Goal: Information Seeking & Learning: Check status

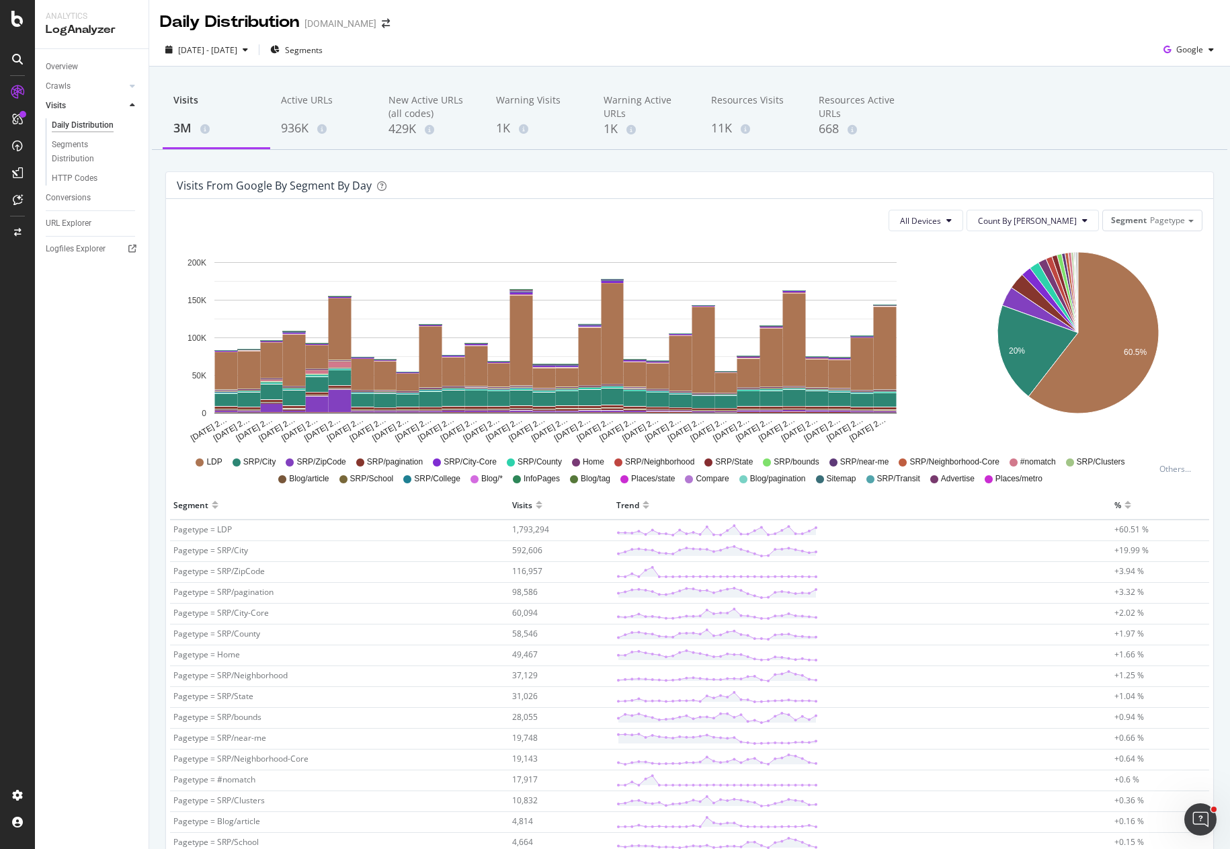
click at [862, 212] on div "All Devices Count By Day Segment Pagetype" at bounding box center [690, 221] width 1026 height 22
click at [479, 206] on div "All Devices Count By Day Segment Pagetype Hold CTRL while clicking to filter th…" at bounding box center [689, 799] width 1047 height 1201
click at [649, 207] on div "All Devices Count By Day Segment Pagetype Hold CTRL while clicking to filter th…" at bounding box center [689, 799] width 1047 height 1201
click at [323, 50] on span "Segments" at bounding box center [304, 49] width 38 height 11
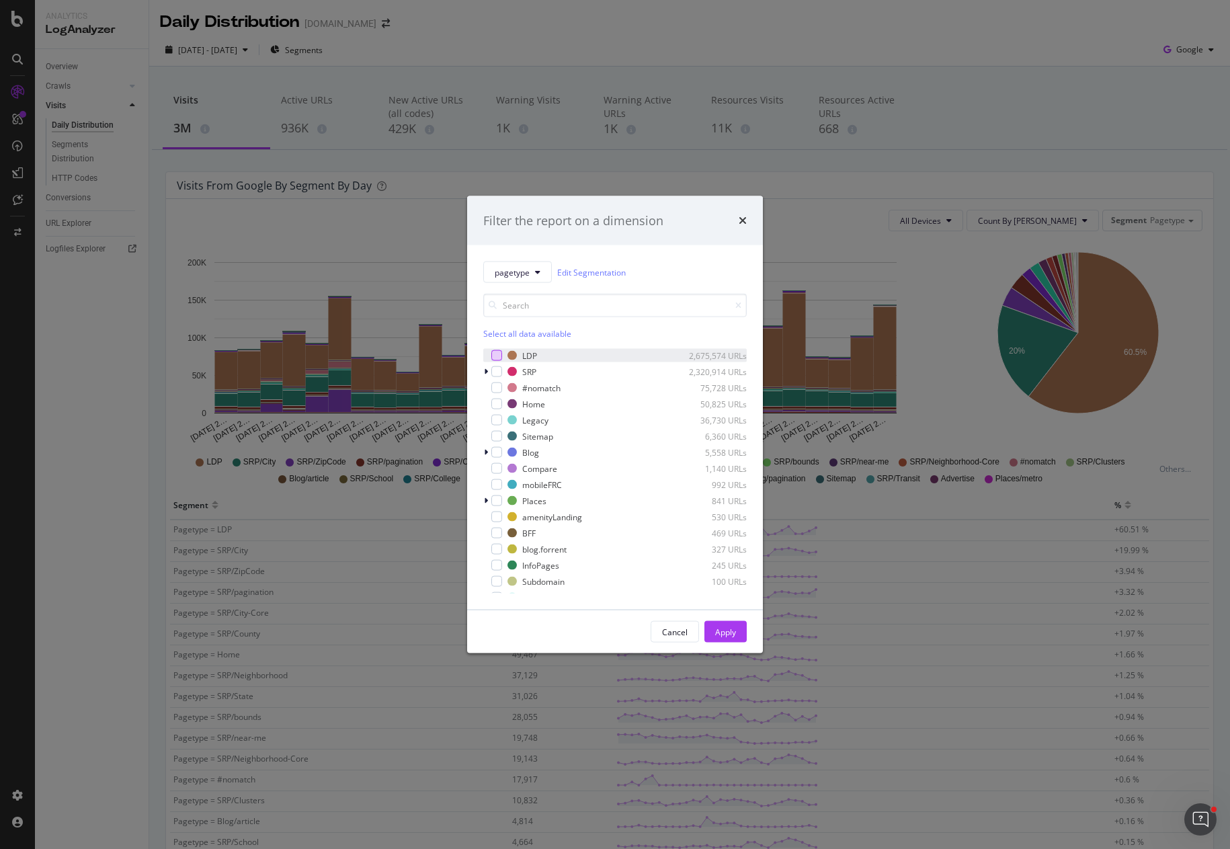
click at [496, 353] on div "modal" at bounding box center [496, 355] width 11 height 11
click at [721, 633] on div "Apply" at bounding box center [725, 631] width 21 height 11
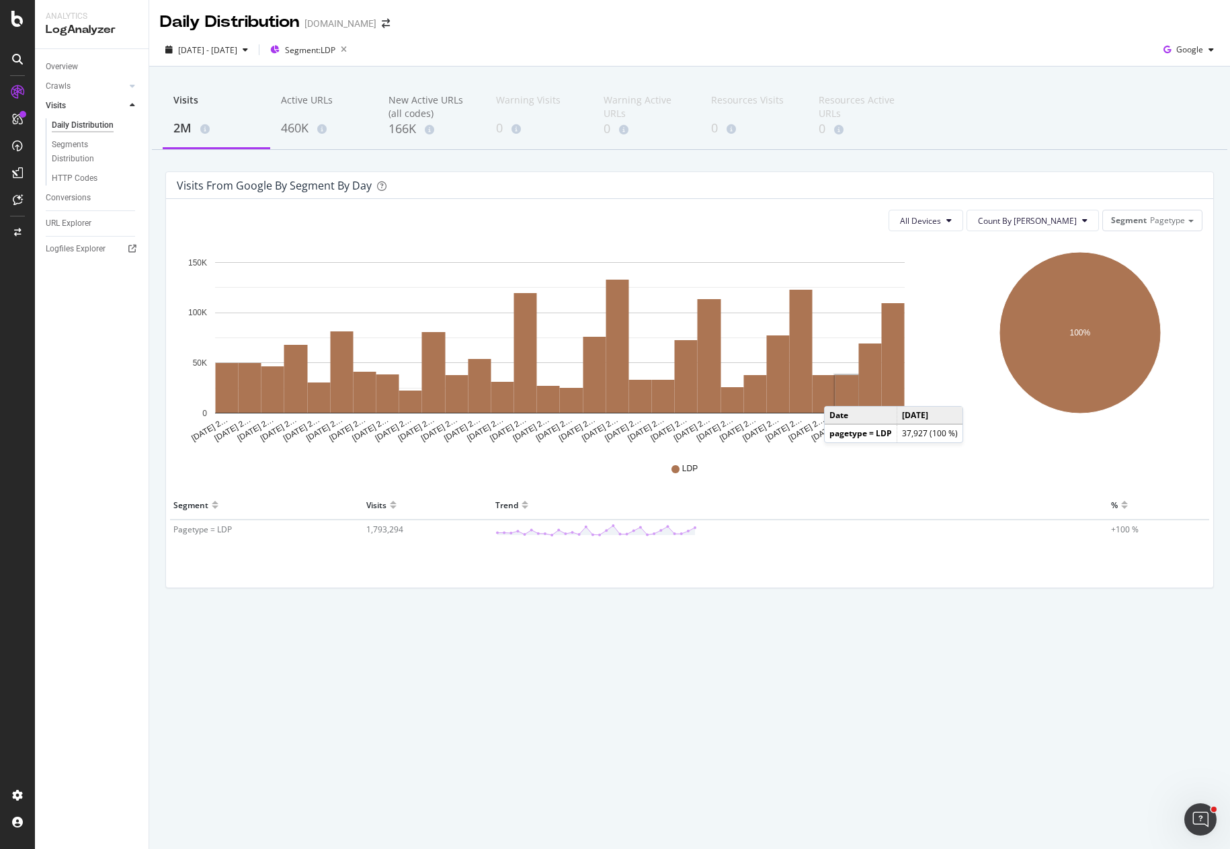
click at [1015, 467] on div "LDP" at bounding box center [690, 469] width 1026 height 30
click at [158, 208] on div "Visits 2M Active URLs 460K New Active URLs (all codes) 166K Warning Visits 0 Wa…" at bounding box center [689, 358] width 1081 height 582
click at [520, 162] on div "Visits 2M Active URLs 460K New Active URLs (all codes) 166K Warning Visits 0 Wa…" at bounding box center [689, 358] width 1081 height 582
click at [217, 165] on div "Visits 2M Active URLs 460K New Active URLs (all codes) 166K Warning Visits 0 Wa…" at bounding box center [689, 358] width 1081 height 582
click at [82, 245] on div "Logfiles Explorer" at bounding box center [76, 249] width 60 height 14
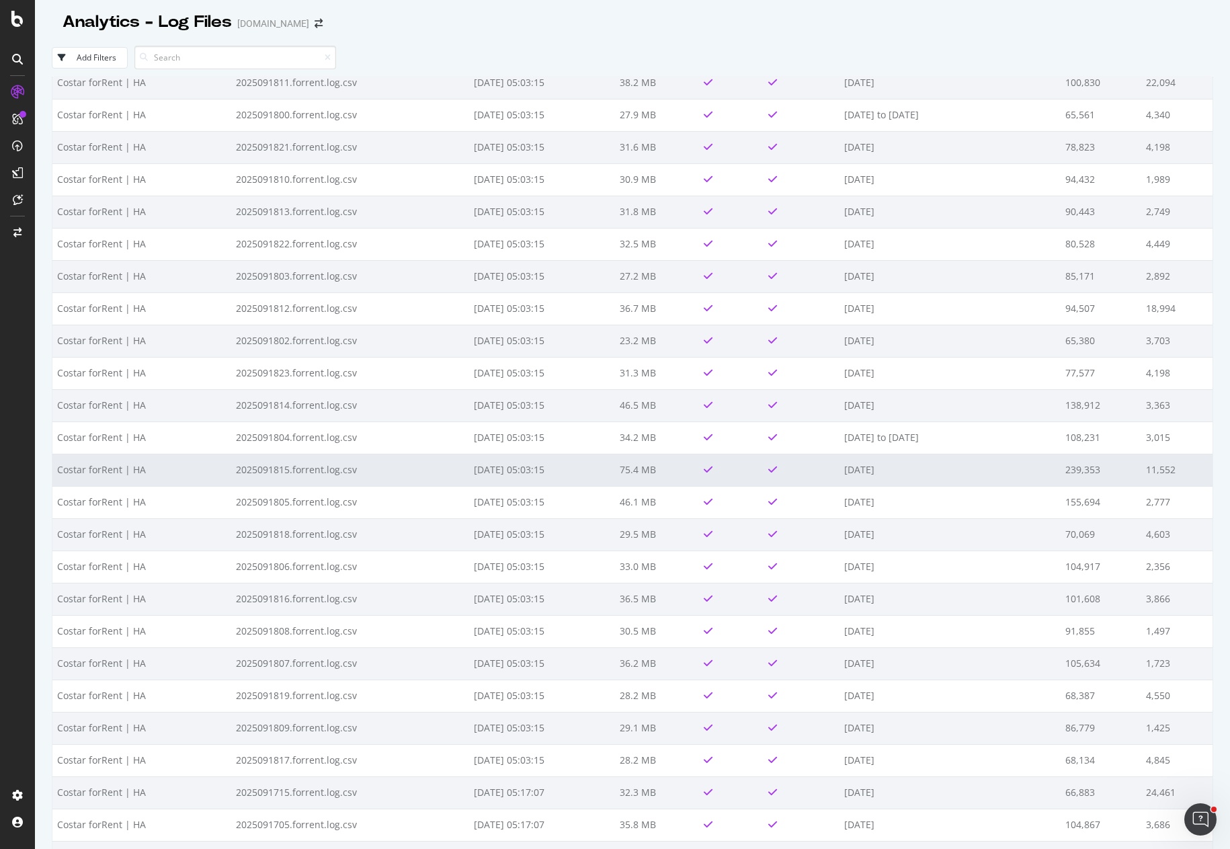
scroll to position [2462, 0]
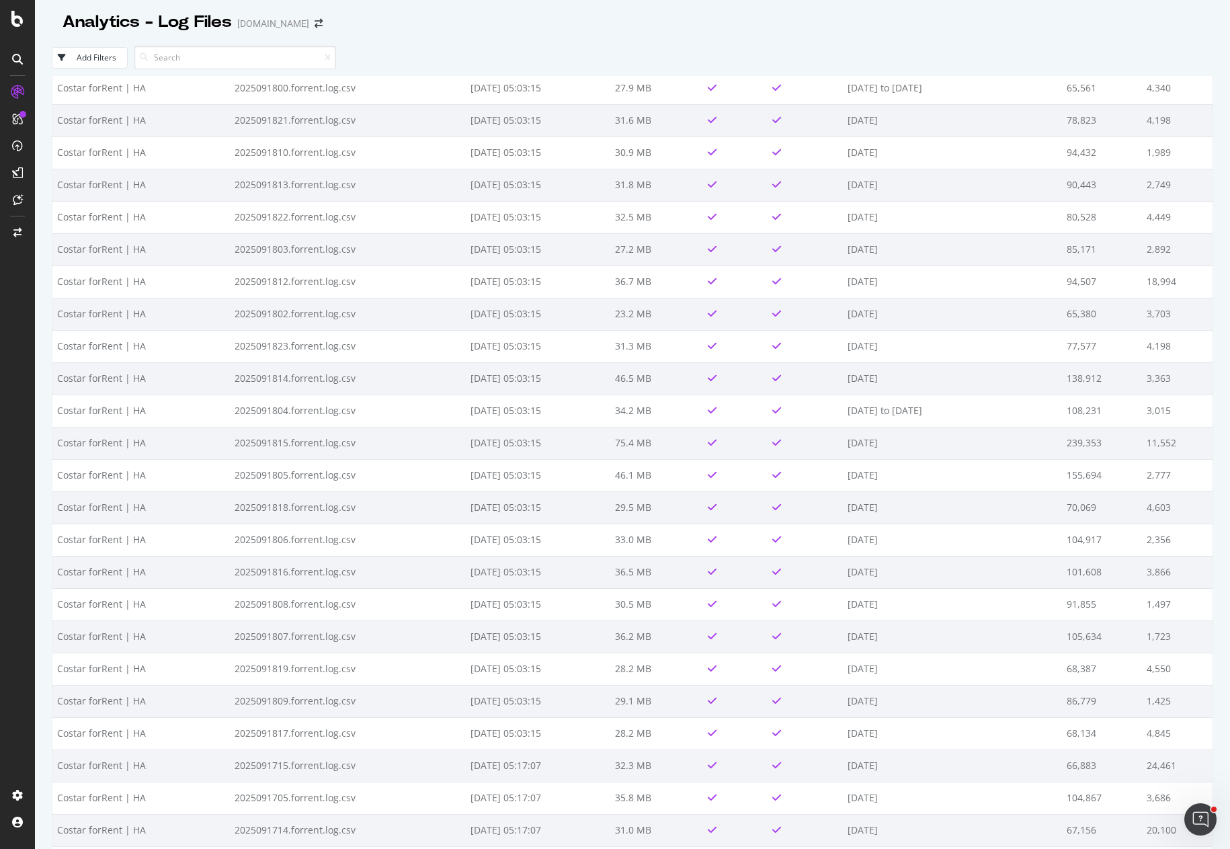
drag, startPoint x: 470, startPoint y: 44, endPoint x: 428, endPoint y: 36, distance: 43.0
click at [75, 171] on div "LogAnalyzer" at bounding box center [76, 172] width 52 height 13
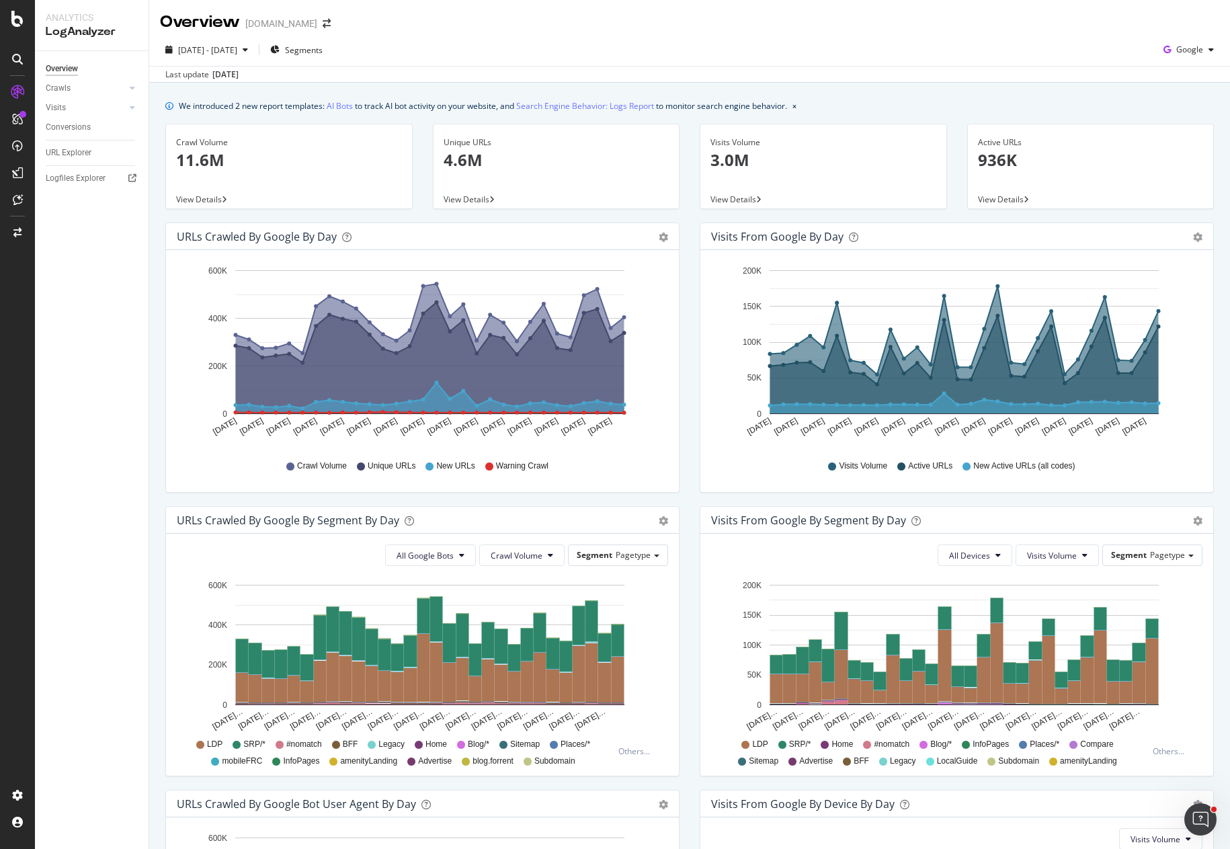
click at [161, 219] on div "Crawl Volume 11.6M View Details" at bounding box center [289, 173] width 268 height 99
click at [682, 219] on div "Unique URLs 4.6M View Details" at bounding box center [557, 173] width 268 height 99
click at [690, 218] on div "Visits Volume 3.0M View Details" at bounding box center [824, 173] width 268 height 99
click at [690, 216] on div "Visits Volume 3.0M View Details" at bounding box center [824, 173] width 268 height 99
click at [323, 24] on icon "arrow-right-arrow-left" at bounding box center [327, 23] width 8 height 9
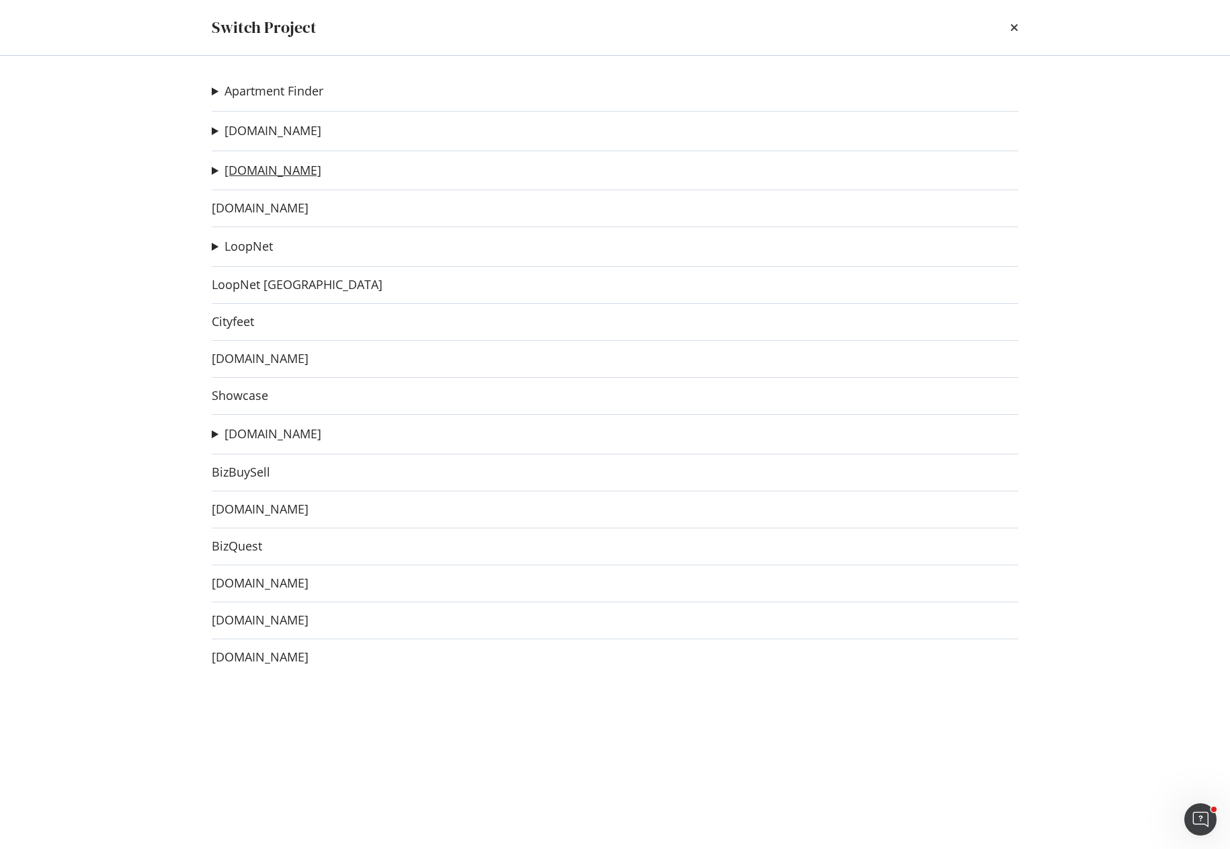
click at [270, 176] on link "[DOMAIN_NAME]" at bounding box center [273, 170] width 97 height 14
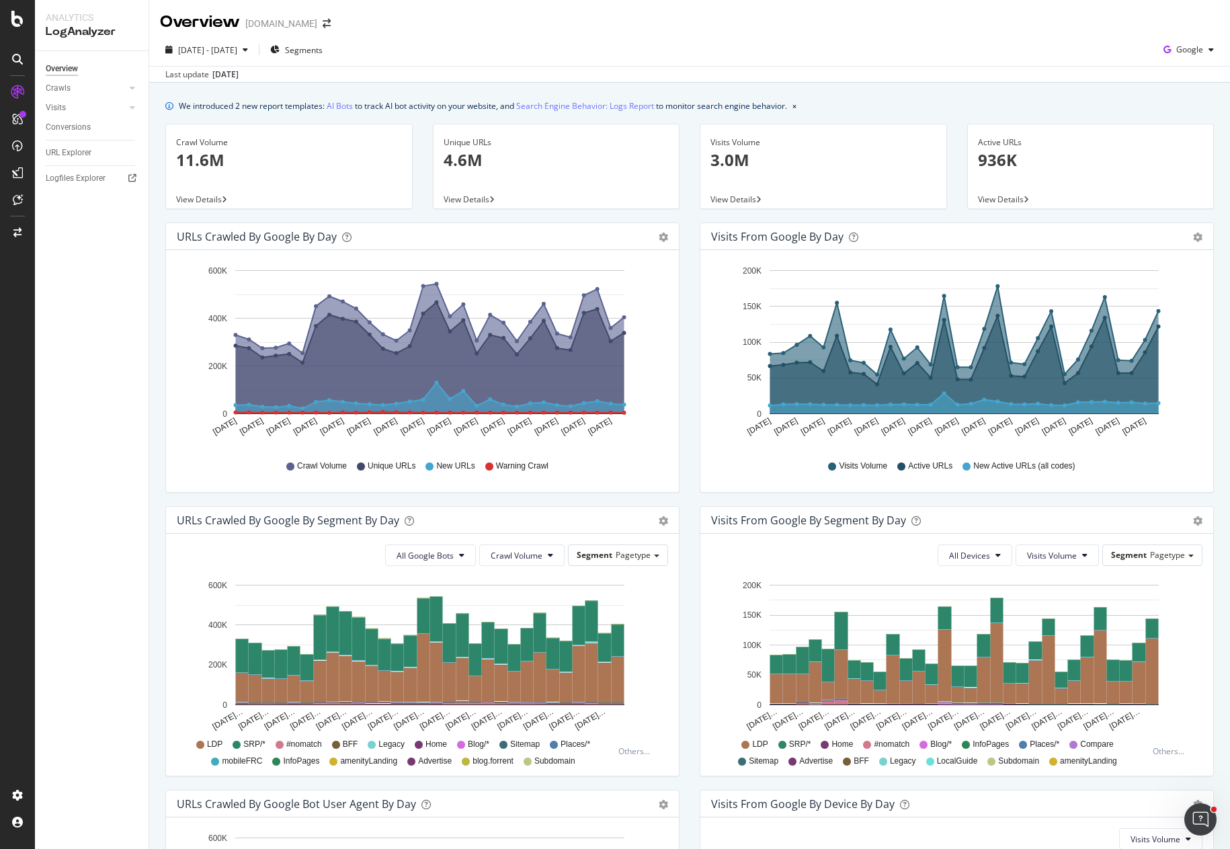
click at [157, 218] on div "Crawl Volume 11.6M View Details" at bounding box center [289, 173] width 268 height 99
click at [323, 50] on span "Segments" at bounding box center [304, 49] width 38 height 11
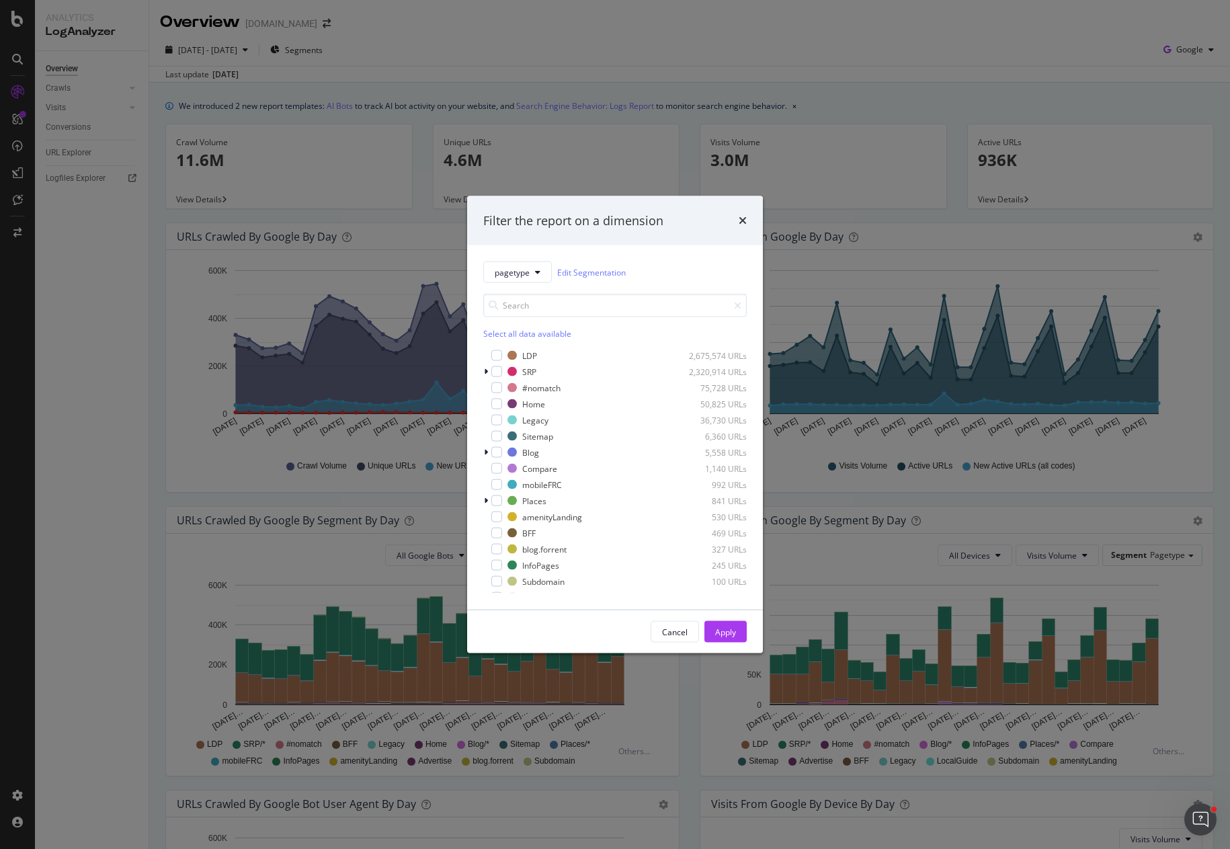
click at [147, 300] on div "Filter the report on a dimension pagetype Edit Segmentation Select all data ava…" at bounding box center [615, 424] width 1230 height 849
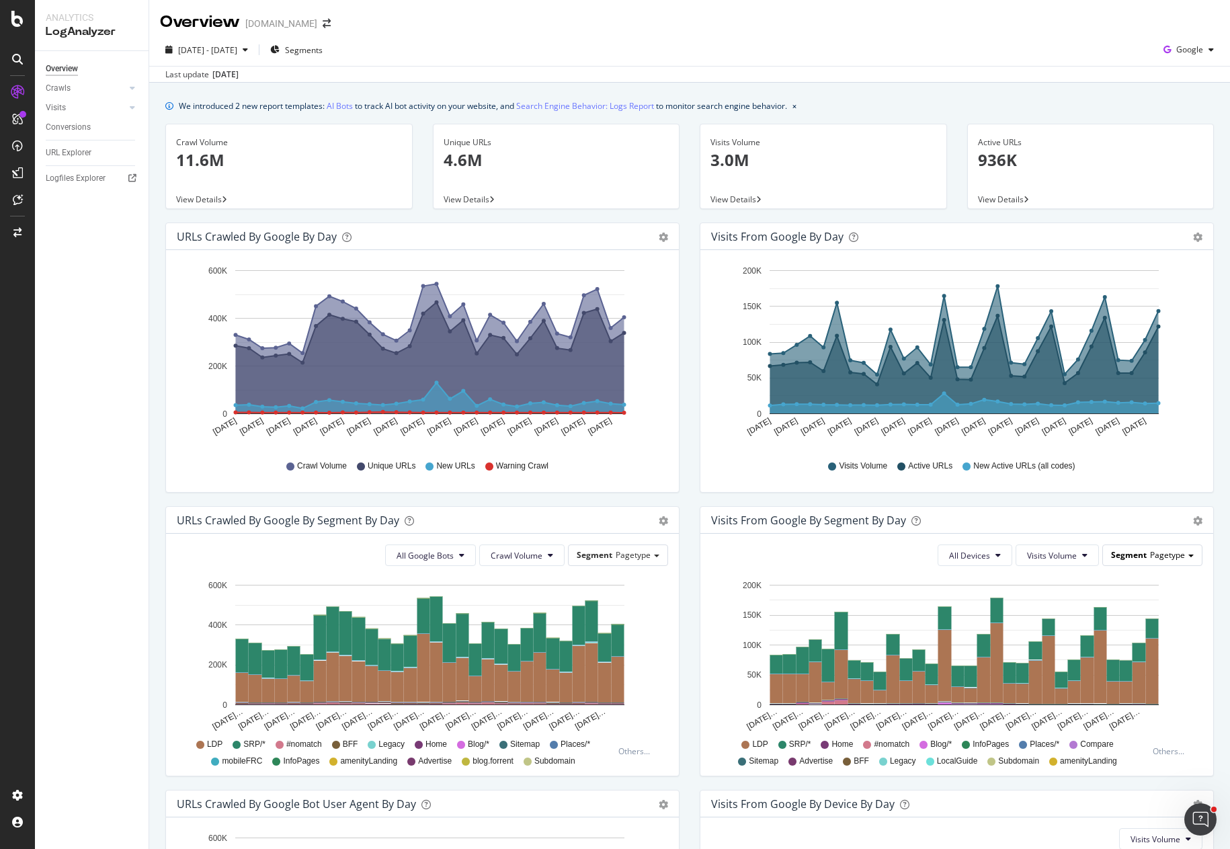
click at [1176, 556] on div "Segment Pagetype" at bounding box center [1152, 554] width 99 height 19
click at [1206, 581] on div "Visits from Google By Segment By Day Timeline (by Value) Table All Devices Visi…" at bounding box center [957, 648] width 534 height 284
click at [1141, 471] on div "Visits Volume Active URLs New Active URLs (all codes)" at bounding box center [957, 466] width 478 height 30
click at [700, 471] on div "Hold CTRL while clicking to filter the report. [DATE] [DATE] [DATE] [DATE] [DAT…" at bounding box center [956, 371] width 513 height 242
click at [690, 473] on div "Visits from Google by day Area Table Hold CTRL while clicking to filter the rep…" at bounding box center [957, 365] width 534 height 284
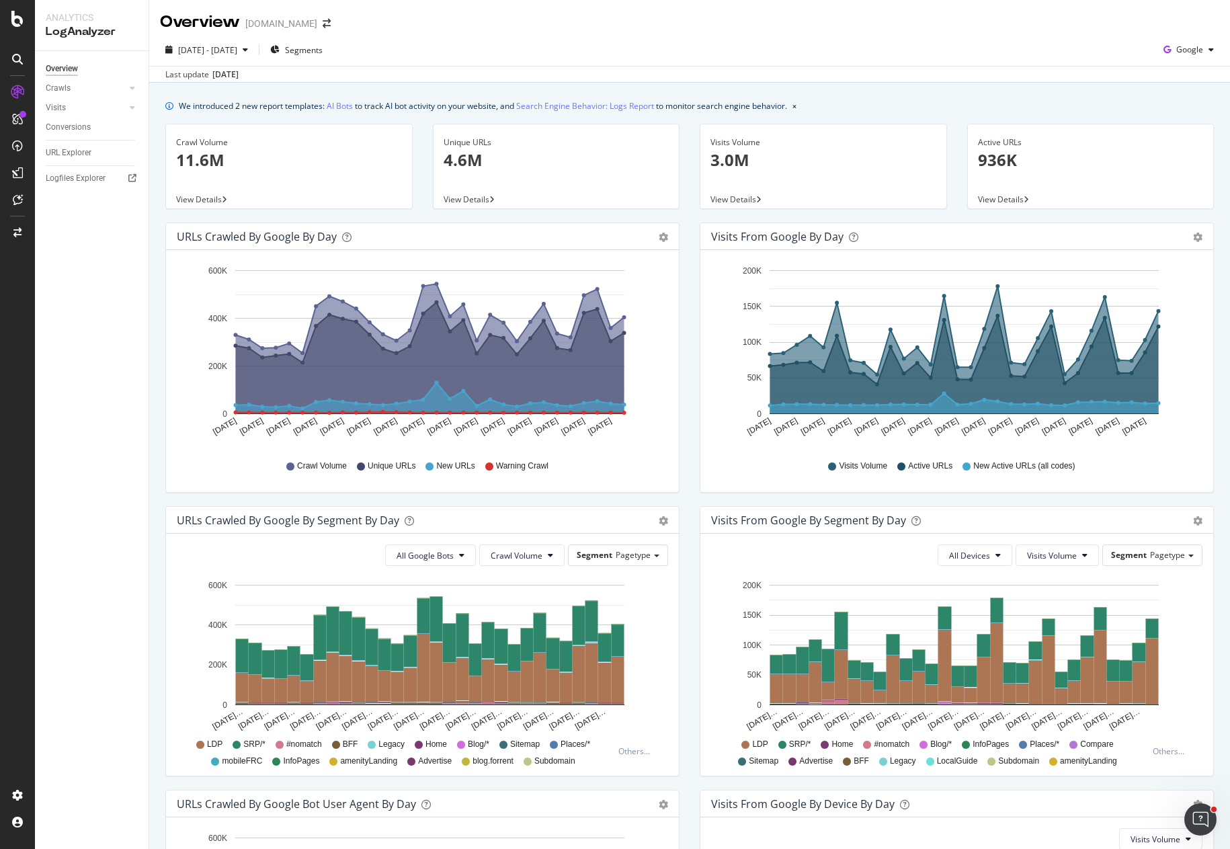
click at [735, 48] on div "[DATE] - [DATE] Segments Google" at bounding box center [689, 52] width 1081 height 27
click at [88, 196] on div "RealKeywords" at bounding box center [80, 196] width 60 height 13
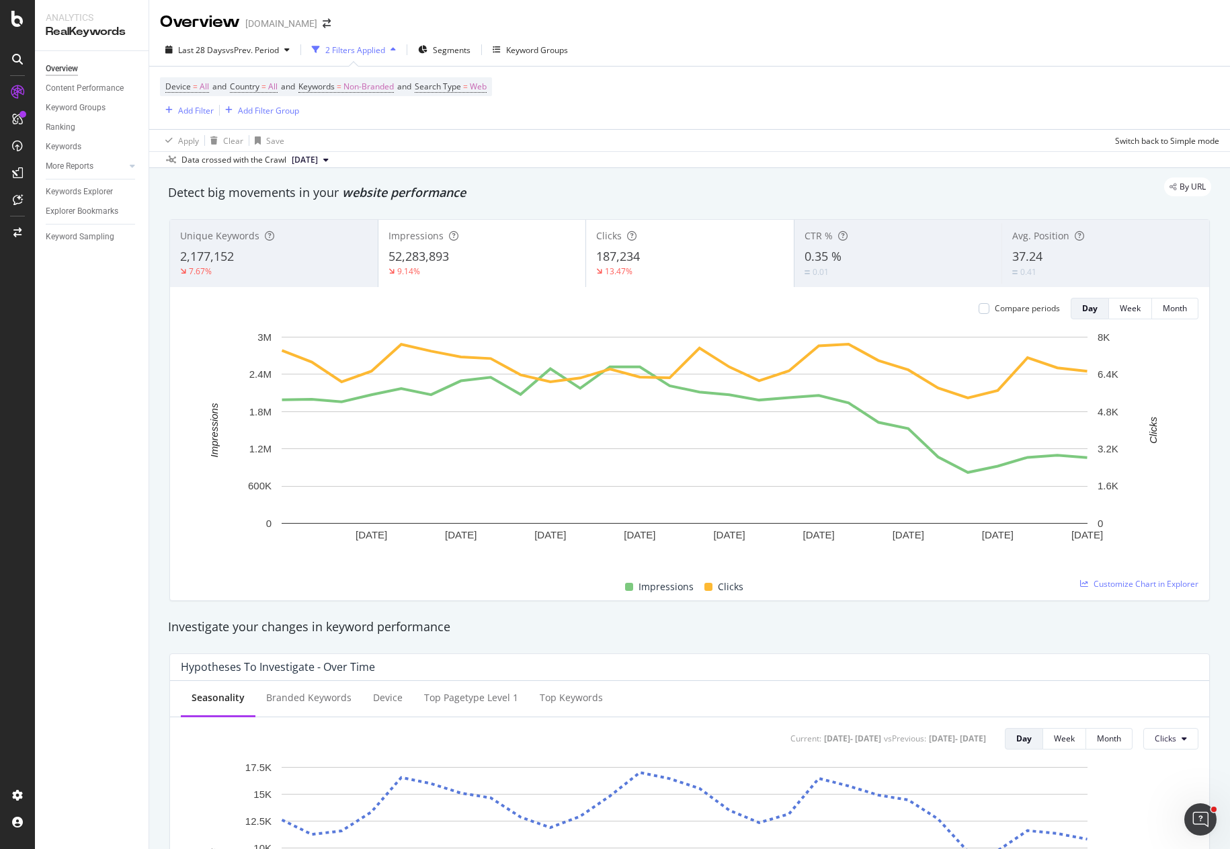
click at [833, 249] on span "0.35 %" at bounding box center [823, 256] width 37 height 16
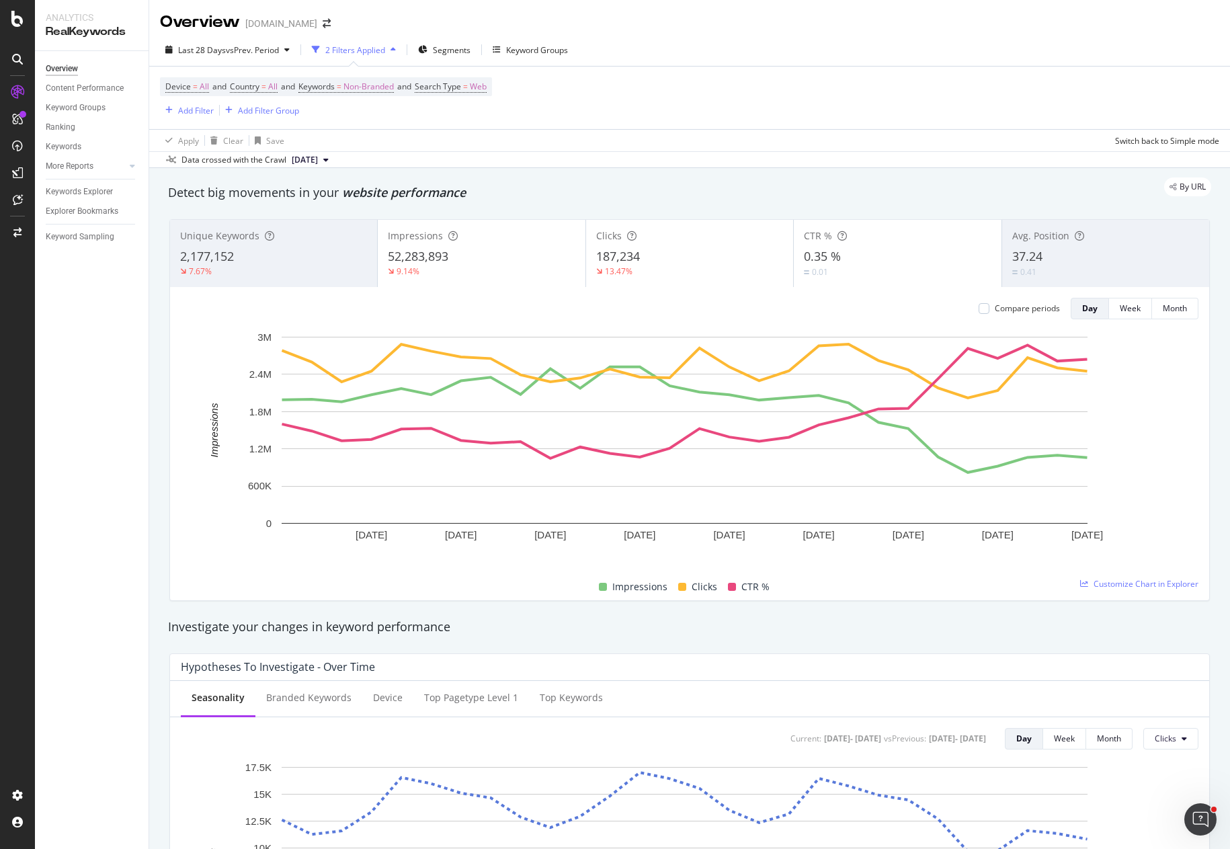
click at [839, 255] on div "0.35 %" at bounding box center [897, 256] width 187 height 17
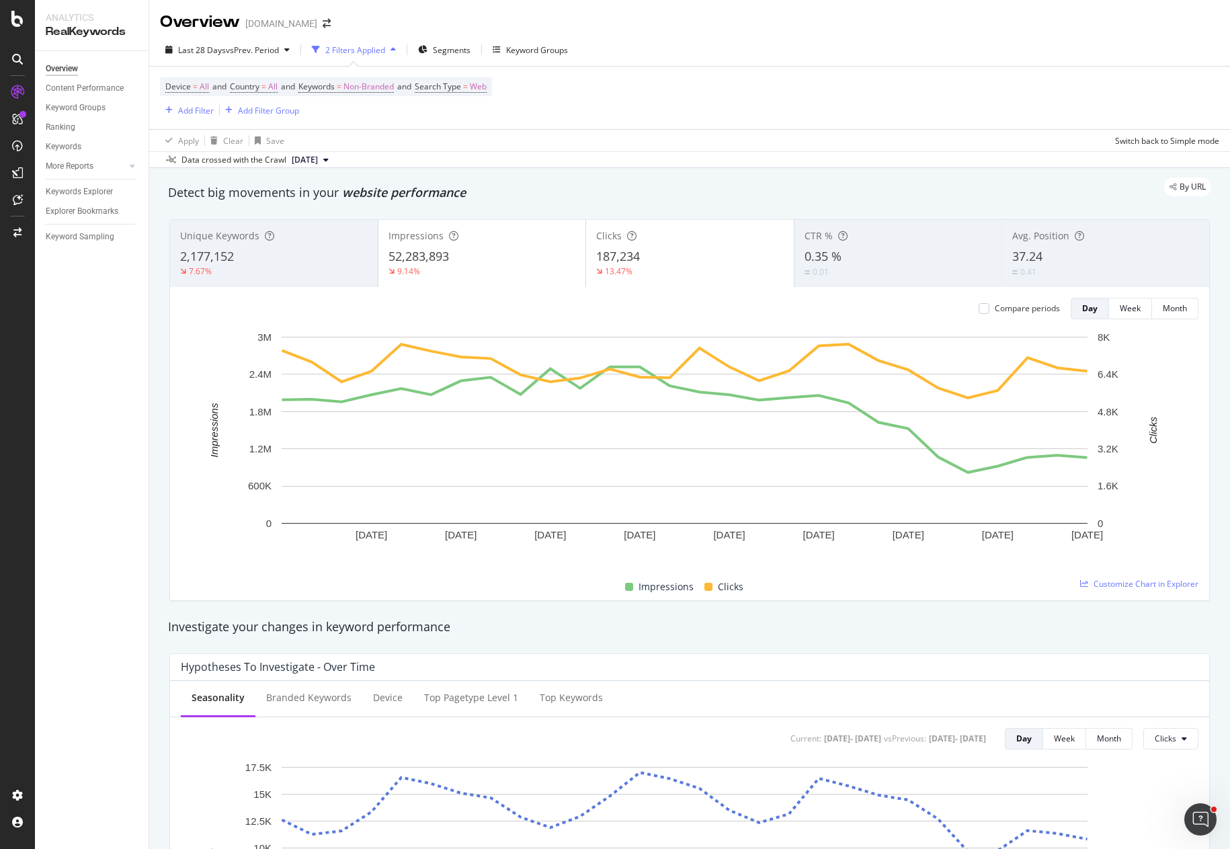
click at [861, 268] on div "0.01" at bounding box center [899, 272] width 188 height 13
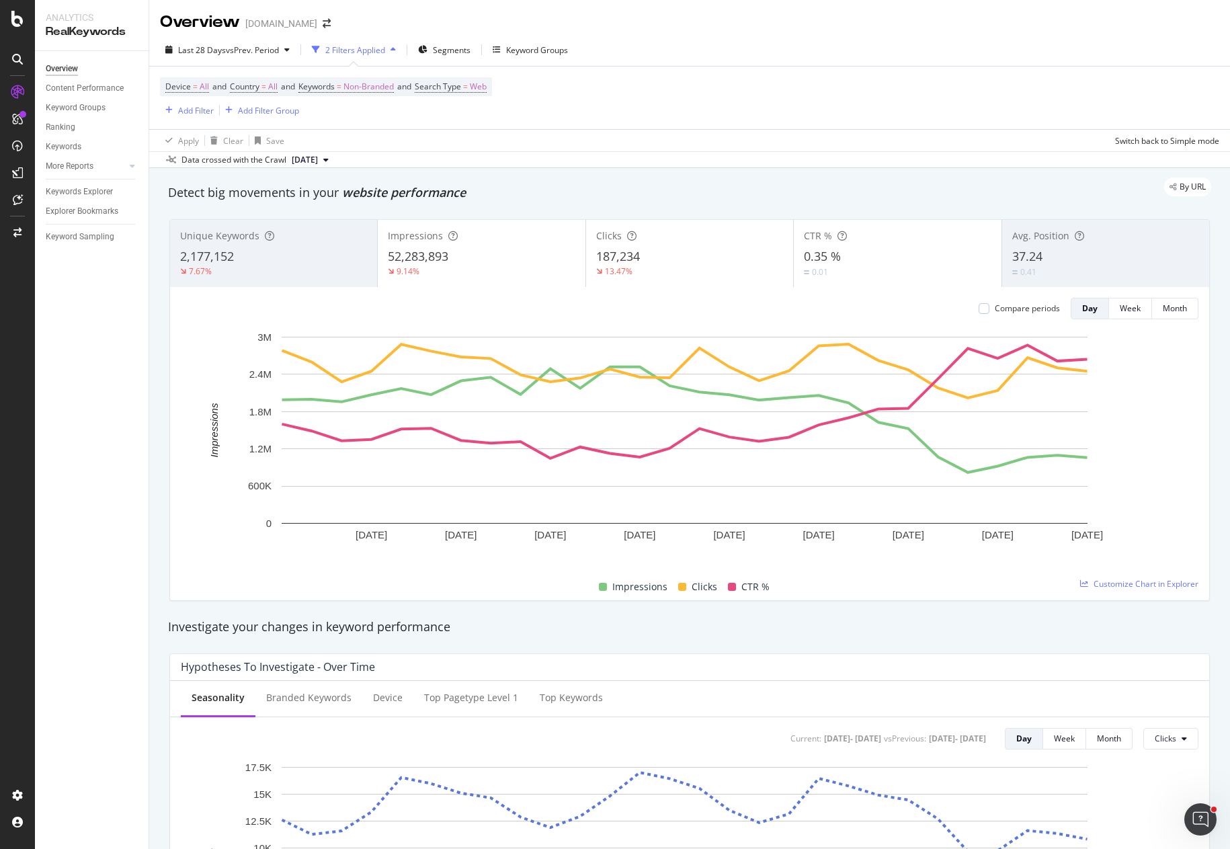
click at [573, 119] on div "Device = All and Country = All and Keywords = Non-Branded and Search Type = Web…" at bounding box center [689, 98] width 1059 height 63
click at [79, 108] on div "Keyword Groups" at bounding box center [76, 108] width 60 height 14
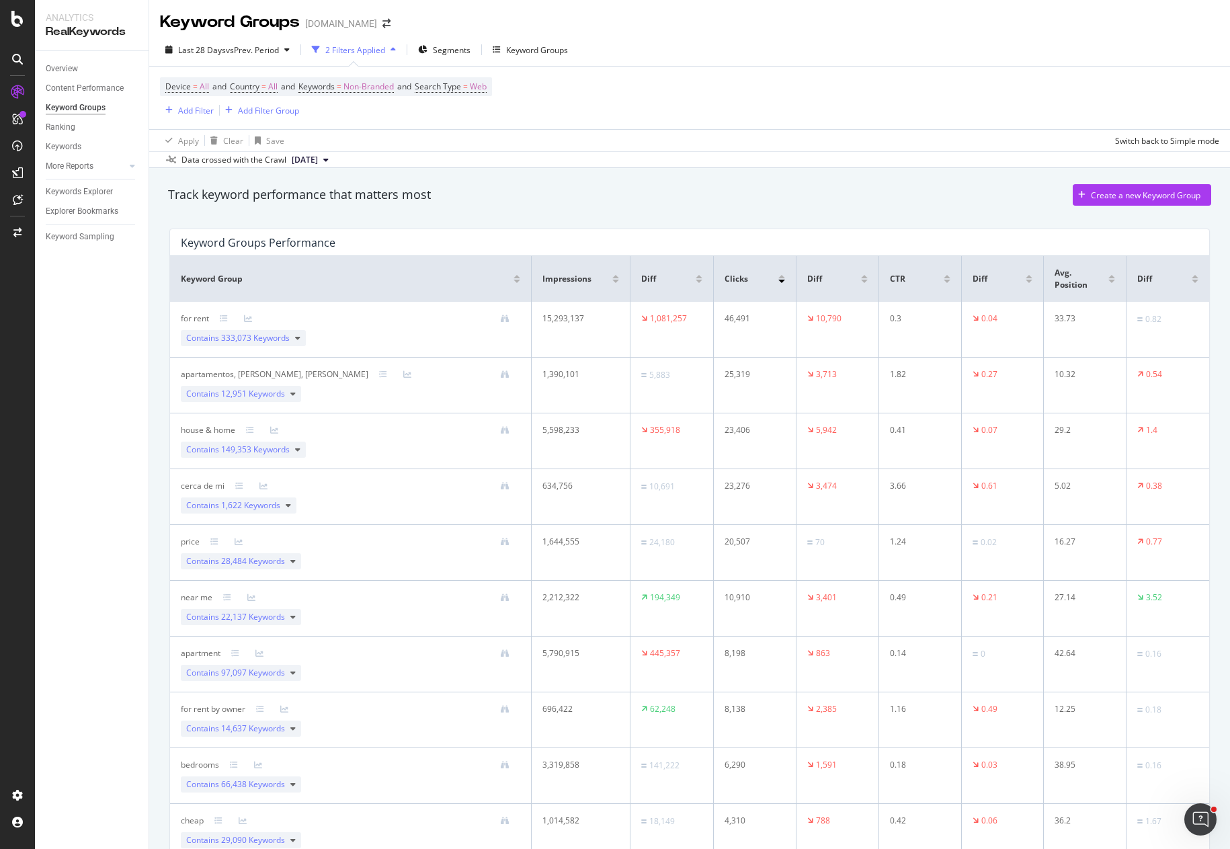
click at [817, 105] on div "Device = All and Country = All and Keywords = Non-Branded and Search Type = Web…" at bounding box center [689, 98] width 1059 height 63
click at [286, 46] on div "Last 28 Days vs Prev. Period" at bounding box center [227, 50] width 135 height 20
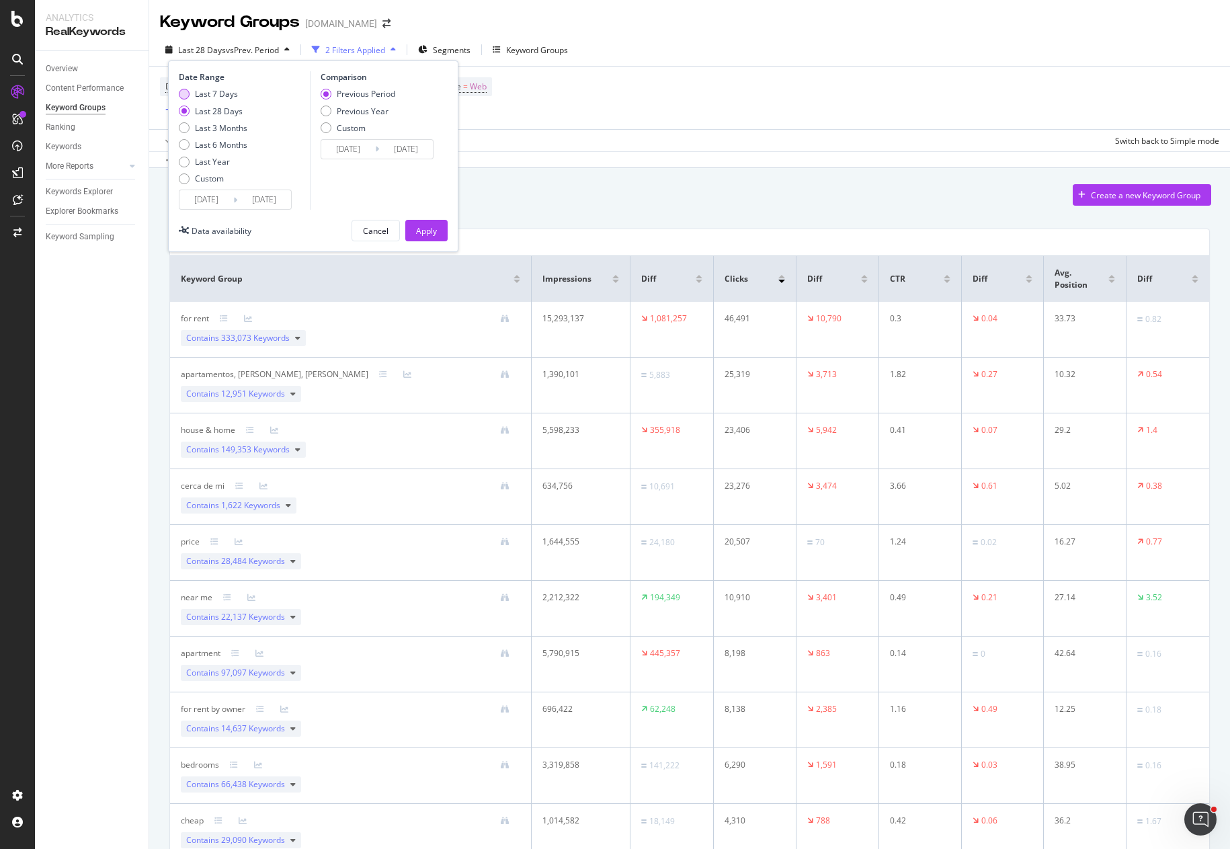
click at [220, 94] on div "Last 7 Days" at bounding box center [216, 93] width 43 height 11
type input "[DATE]"
click at [429, 233] on div "Apply" at bounding box center [426, 230] width 21 height 11
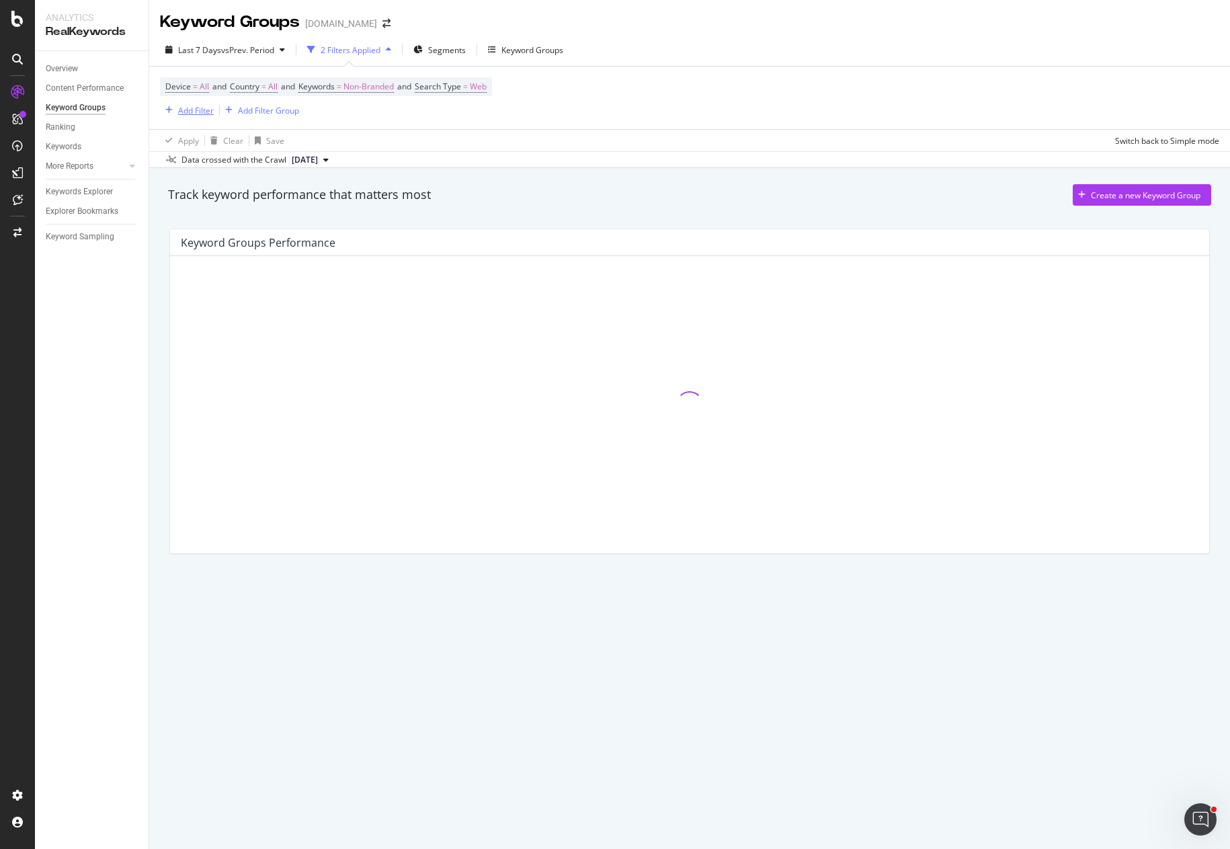
click at [204, 116] on div "Add Filter" at bounding box center [196, 110] width 36 height 11
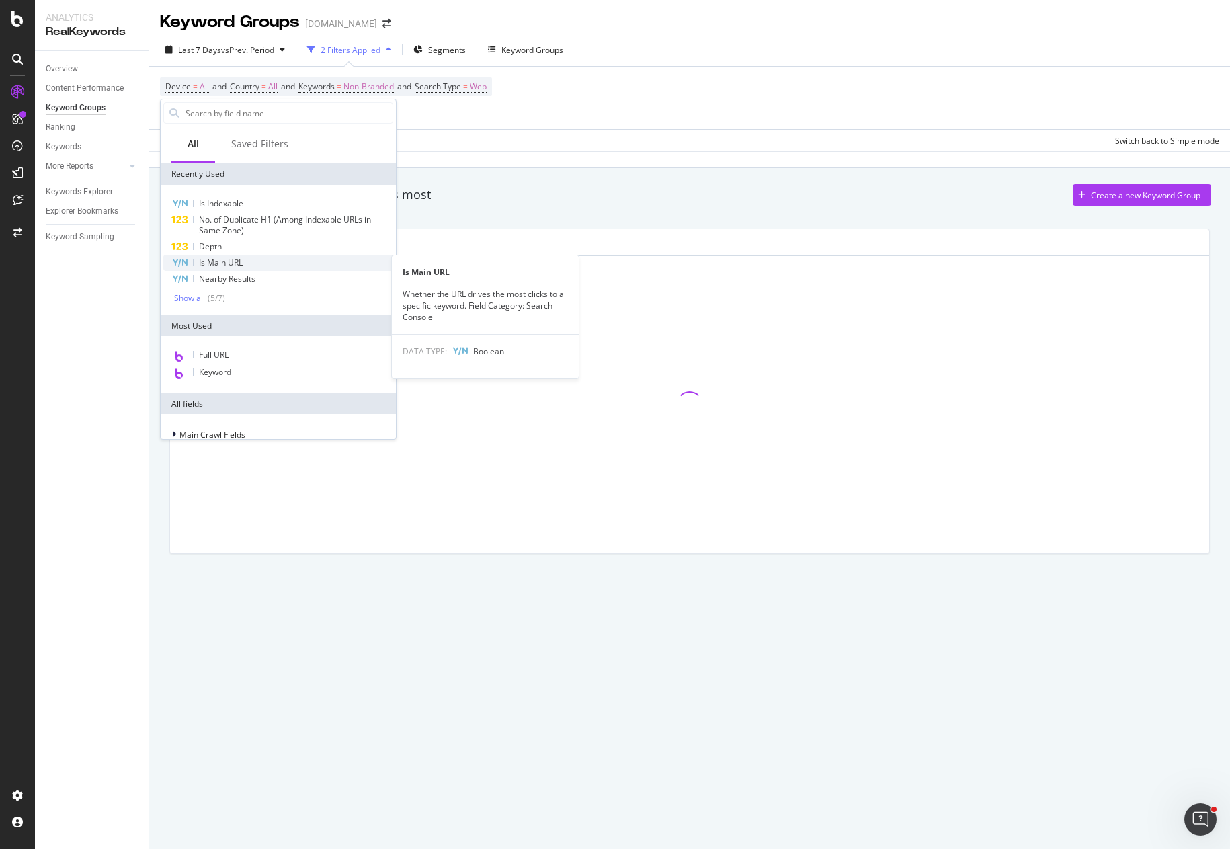
click at [238, 261] on span "Is Main URL" at bounding box center [221, 262] width 44 height 11
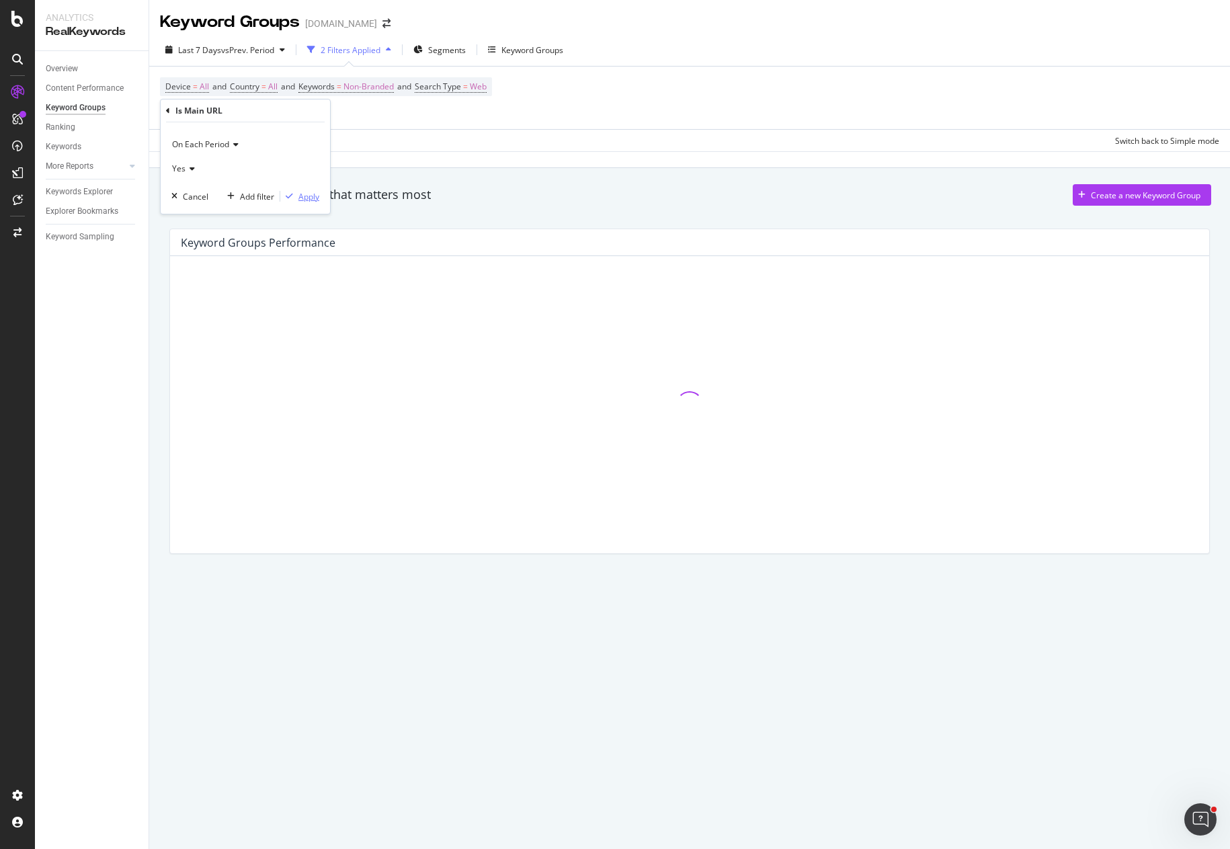
click at [294, 194] on div "button" at bounding box center [289, 196] width 18 height 8
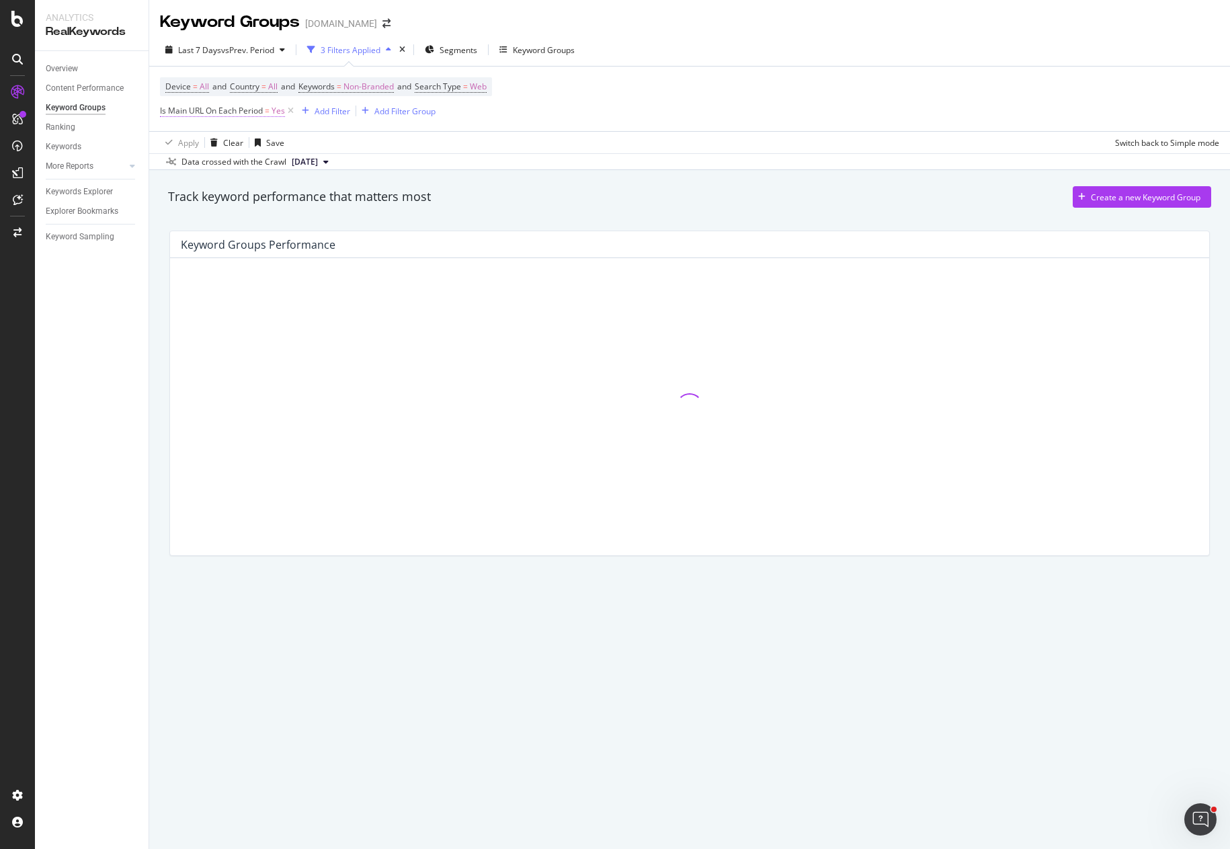
click at [253, 109] on span "Is Main URL On Each Period" at bounding box center [211, 110] width 103 height 11
click at [222, 143] on span "On Each Period" at bounding box center [200, 142] width 57 height 11
click at [222, 137] on span "On Each Period" at bounding box center [200, 142] width 57 height 11
click at [233, 186] on span "On Current Period" at bounding box center [212, 187] width 68 height 11
click at [305, 194] on div "Apply" at bounding box center [308, 195] width 21 height 11
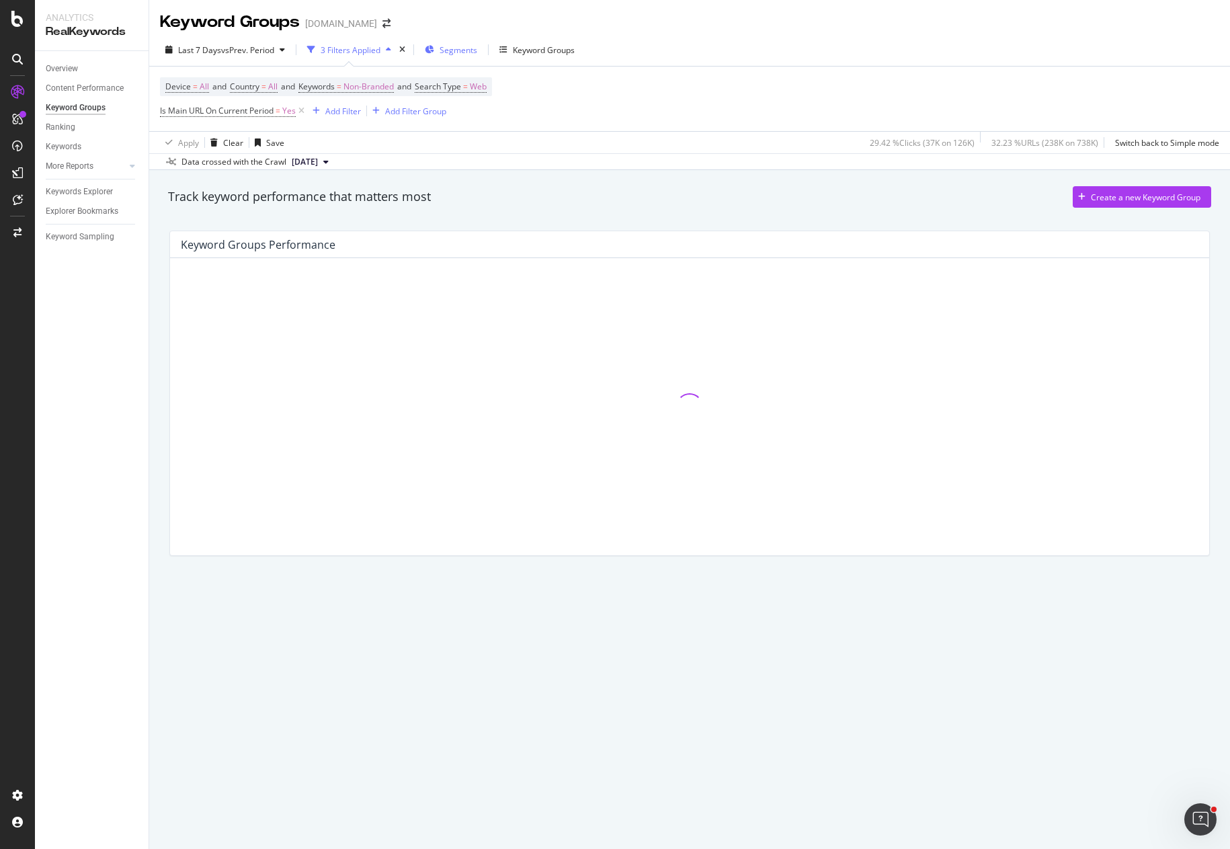
click at [461, 53] on span "Segments" at bounding box center [459, 49] width 38 height 11
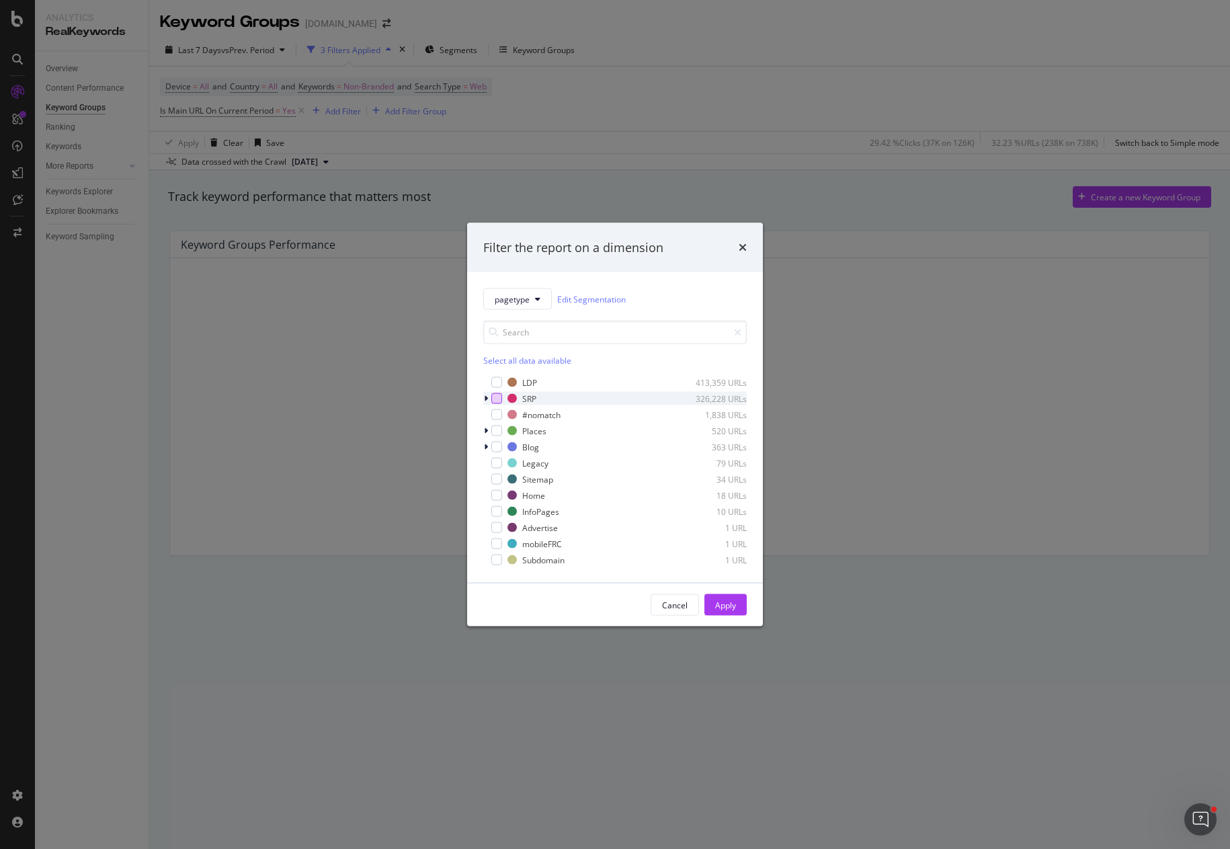
click at [498, 397] on div "modal" at bounding box center [496, 398] width 11 height 11
click at [727, 606] on div "Apply" at bounding box center [725, 604] width 21 height 11
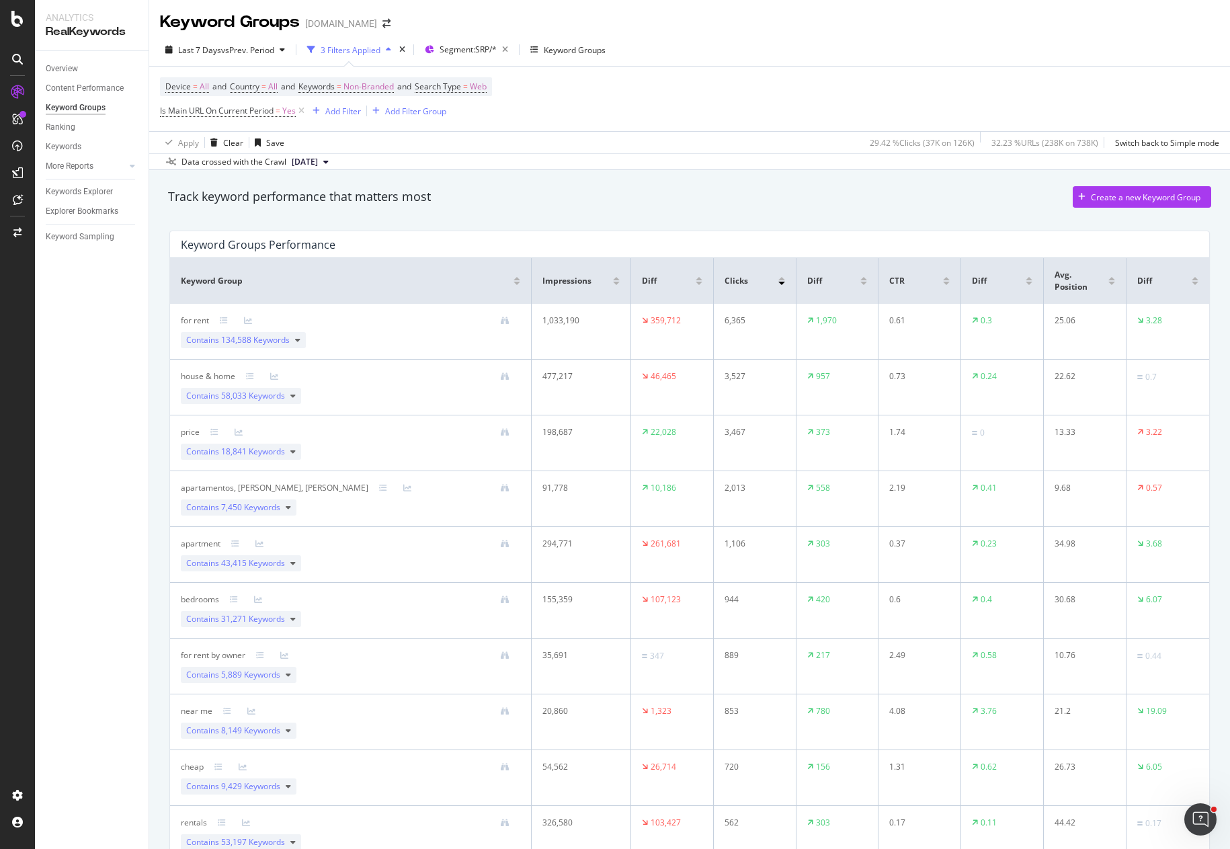
click at [827, 181] on div "Track keyword performance that matters most Create a new Keyword Group" at bounding box center [689, 199] width 1057 height 40
click at [706, 83] on div "Device = All and Country = All and Keywords = Non-Branded and Search Type = Web…" at bounding box center [689, 99] width 1059 height 65
click at [52, 319] on div "Overview Content Performance Keyword Groups Ranking Keywords More Reports Count…" at bounding box center [92, 450] width 114 height 798
click at [73, 149] on div "SiteCrawler" at bounding box center [74, 148] width 48 height 13
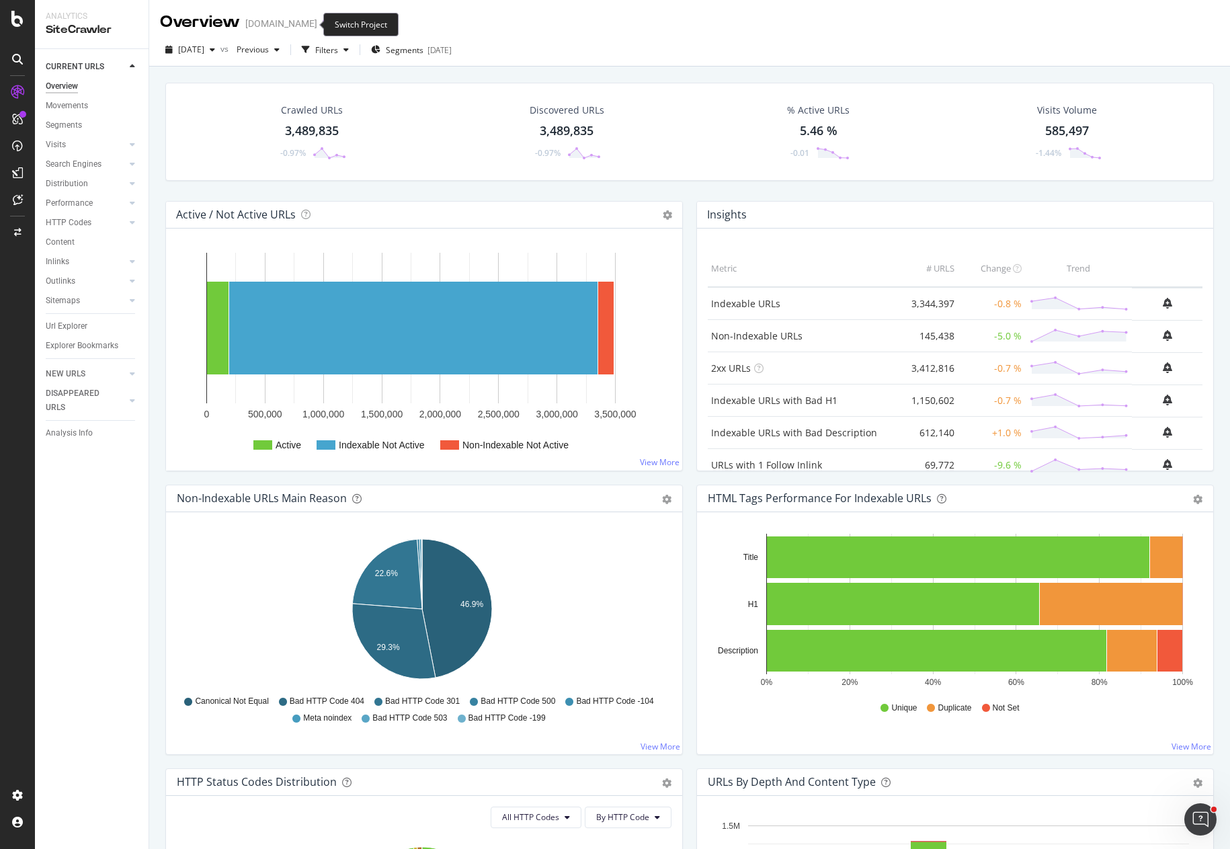
click at [323, 26] on icon "arrow-right-arrow-left" at bounding box center [327, 23] width 8 height 9
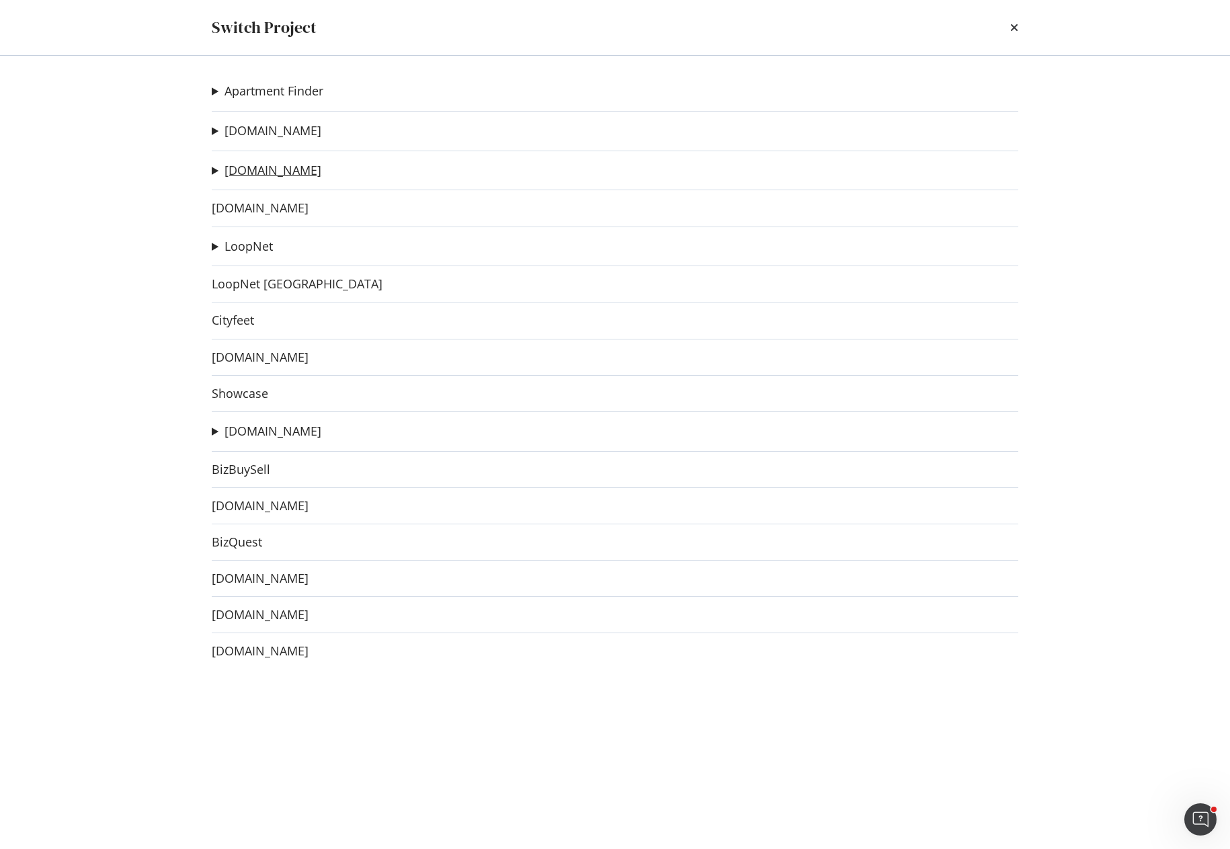
click at [261, 167] on link "[DOMAIN_NAME]" at bounding box center [273, 170] width 97 height 14
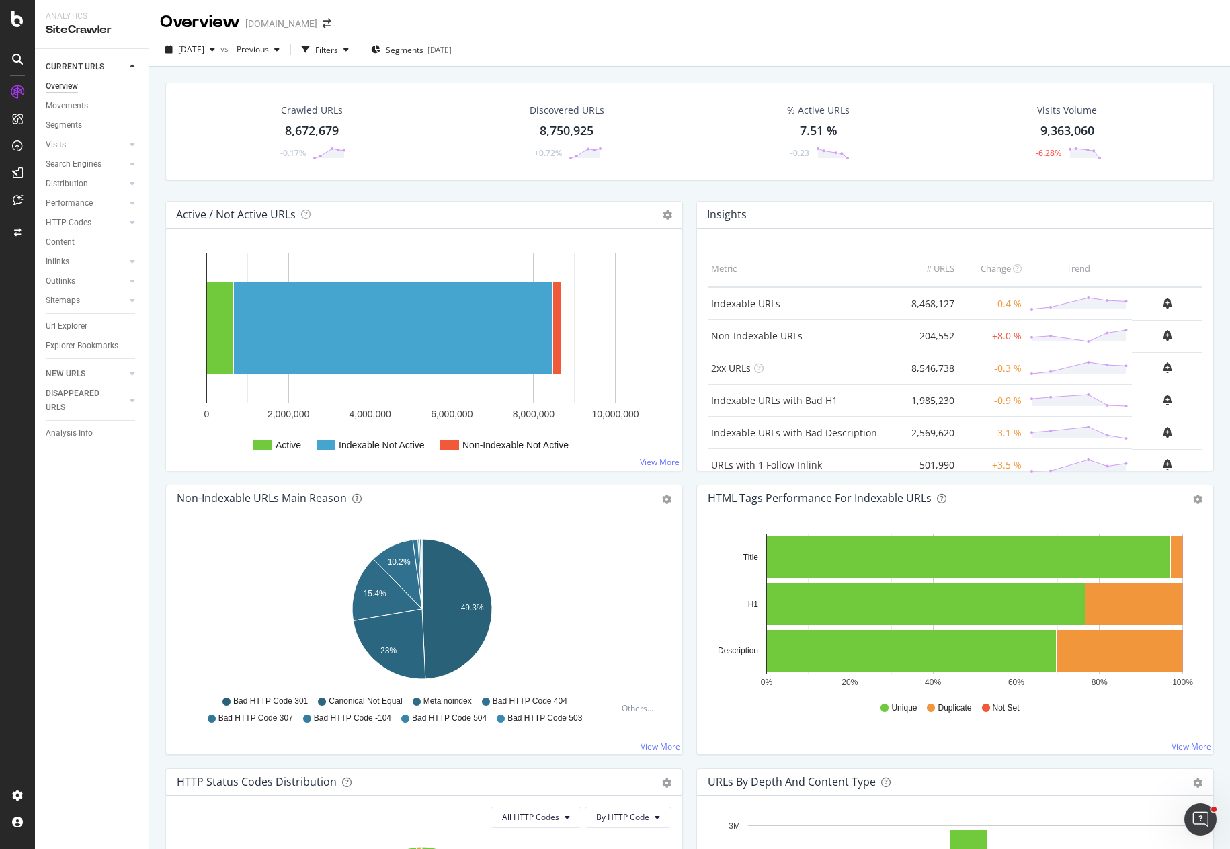
click at [855, 62] on div "[DATE] vs Previous Filters Segments [DATE]" at bounding box center [689, 52] width 1081 height 27
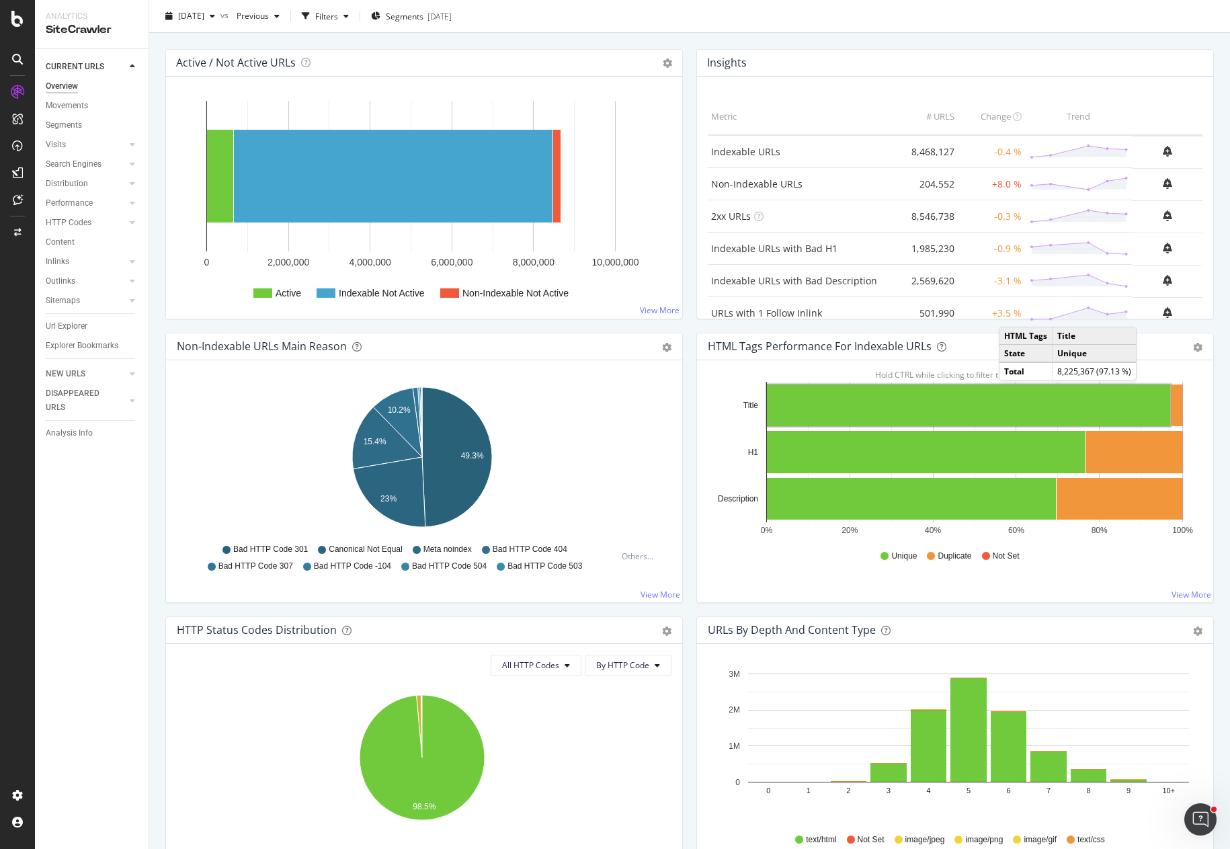
scroll to position [67, 0]
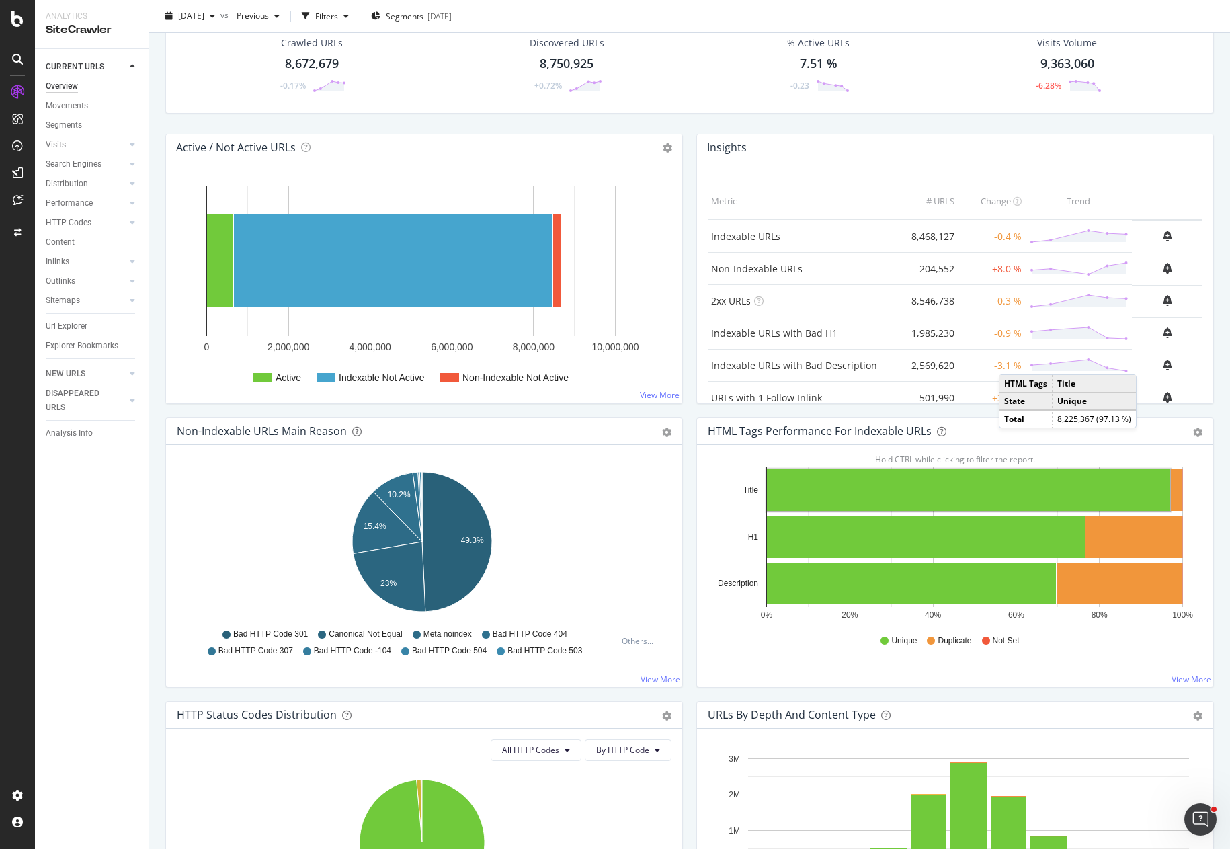
click at [702, 115] on div "Crawled URLs 8,672,679 -0.17% Discovered URLs 8,750,925 +0.72% % Active URLs 7.…" at bounding box center [690, 74] width 1062 height 118
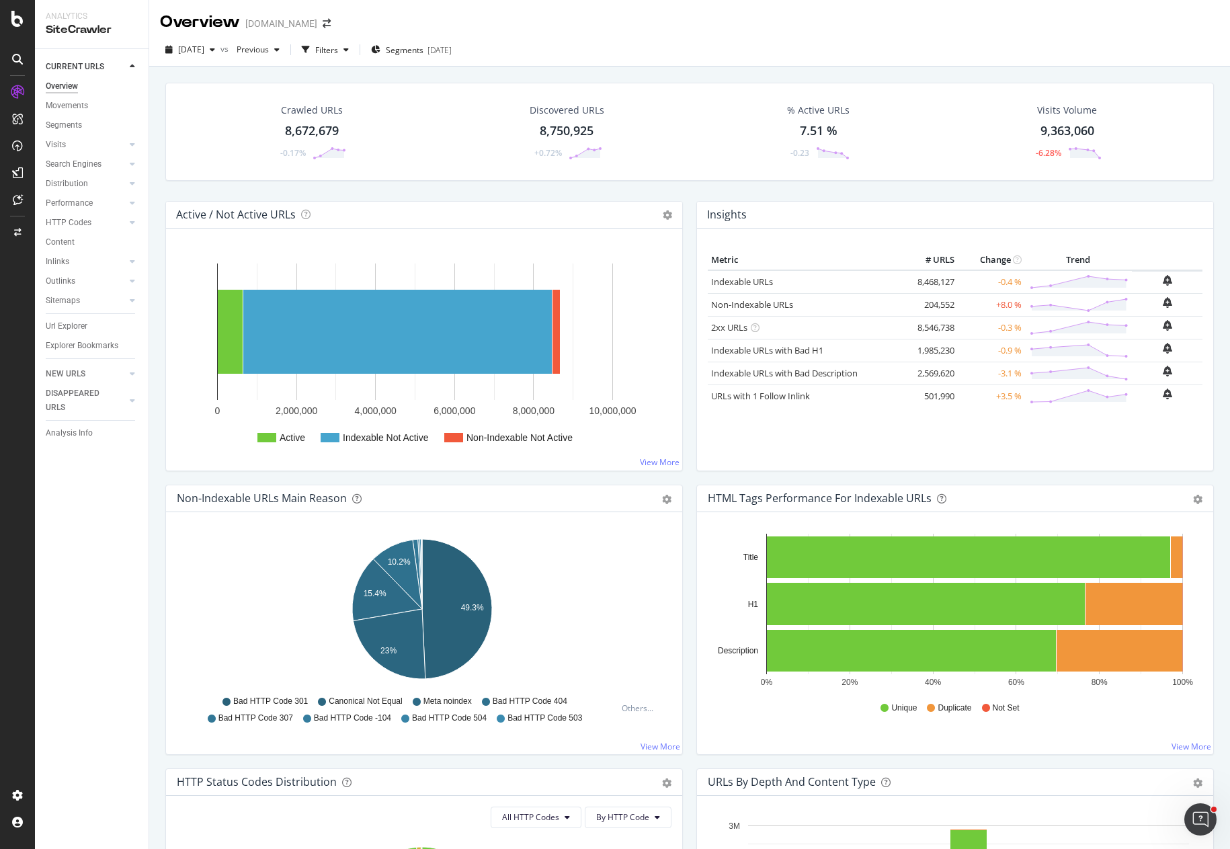
drag, startPoint x: 0, startPoint y: 0, endPoint x: 753, endPoint y: 40, distance: 754.0
click at [753, 40] on div "2025 Sep. 5th vs Previous Filters Segments 2025-09-15" at bounding box center [689, 52] width 1081 height 27
click at [832, 452] on div "Metric # URLS Change Trend Indexable URLs 8,468,127 -0.4 % Non-Indexable URLs 2…" at bounding box center [955, 355] width 495 height 210
click at [806, 374] on link "Indexable URLs with Bad Description" at bounding box center [784, 373] width 147 height 12
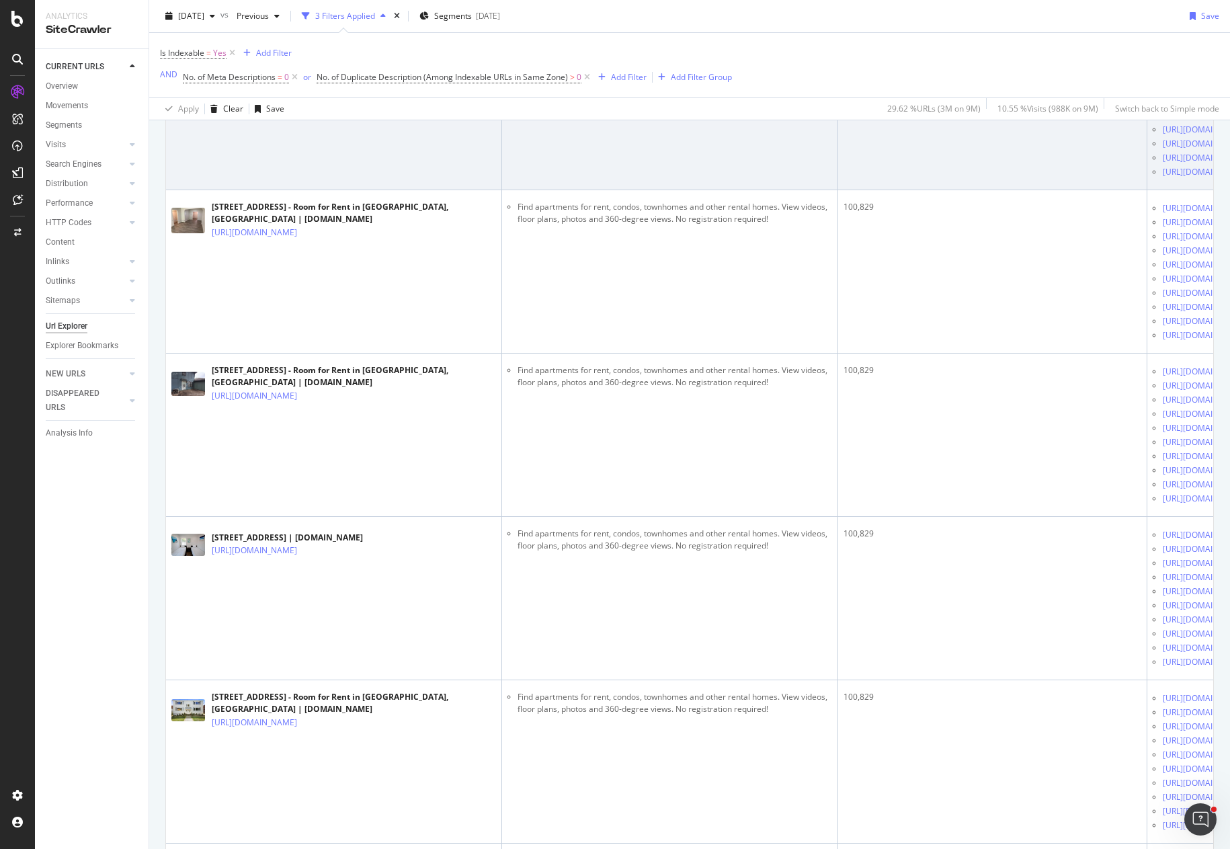
scroll to position [471, 0]
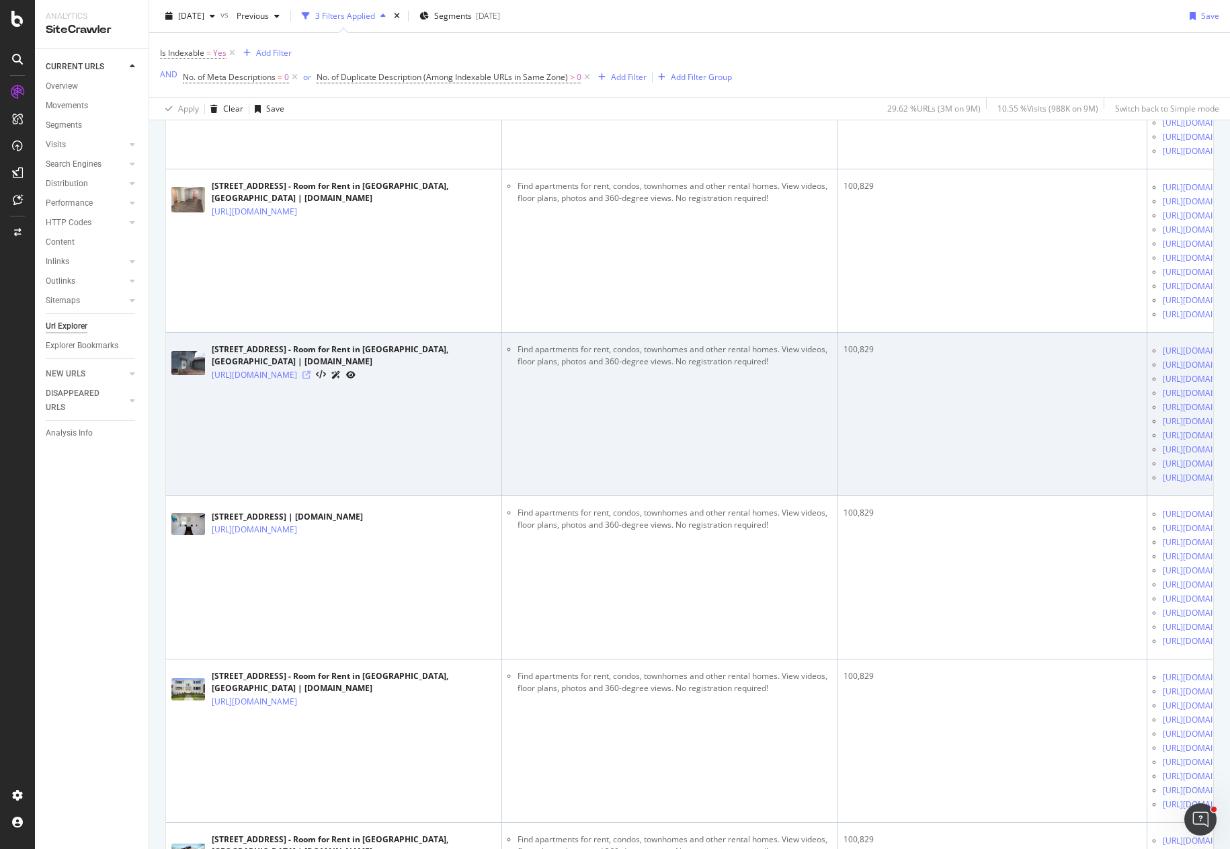
click at [311, 379] on icon at bounding box center [306, 375] width 8 height 8
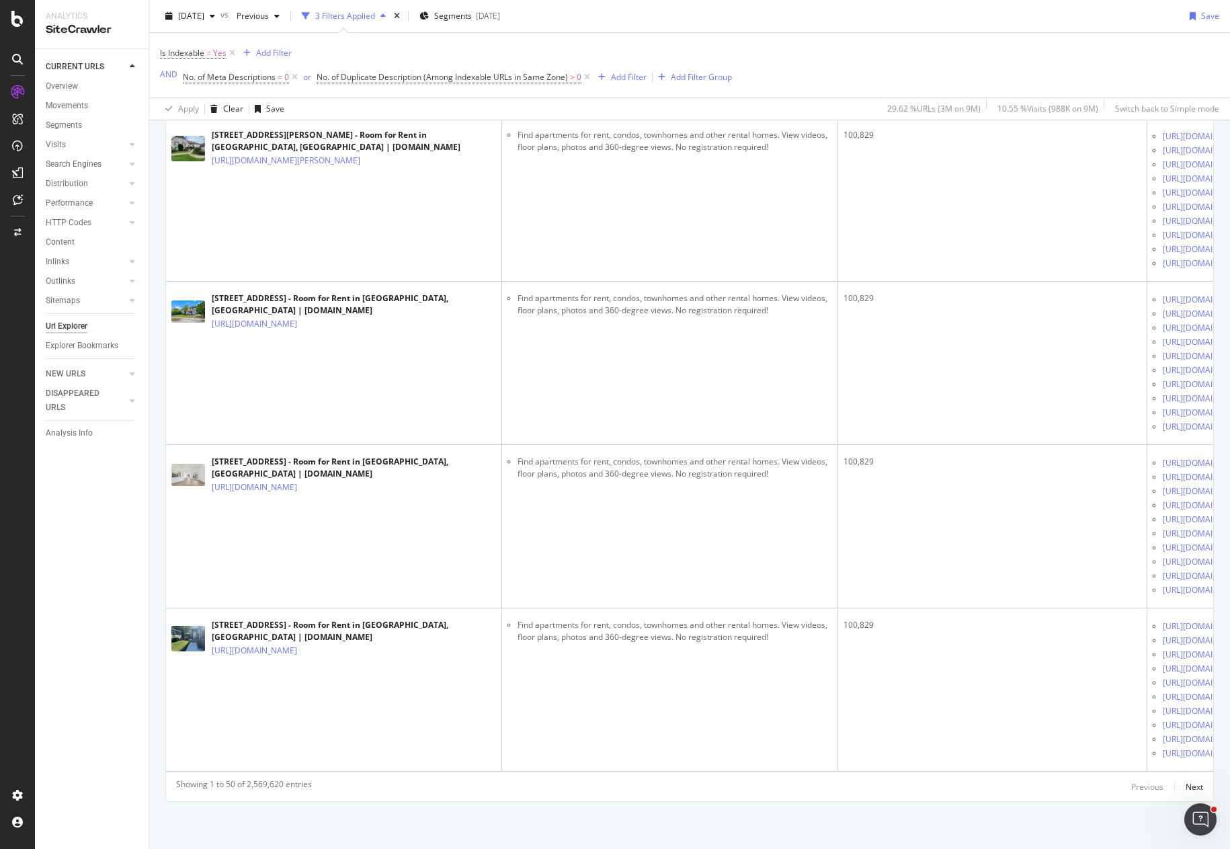
scroll to position [13630, 0]
click at [788, 59] on div "Is Indexable = Yes Add Filter AND No. of Meta Descriptions = 0 or No. of Duplic…" at bounding box center [689, 65] width 1059 height 65
drag, startPoint x: 816, startPoint y: 61, endPoint x: 737, endPoint y: 77, distance: 80.8
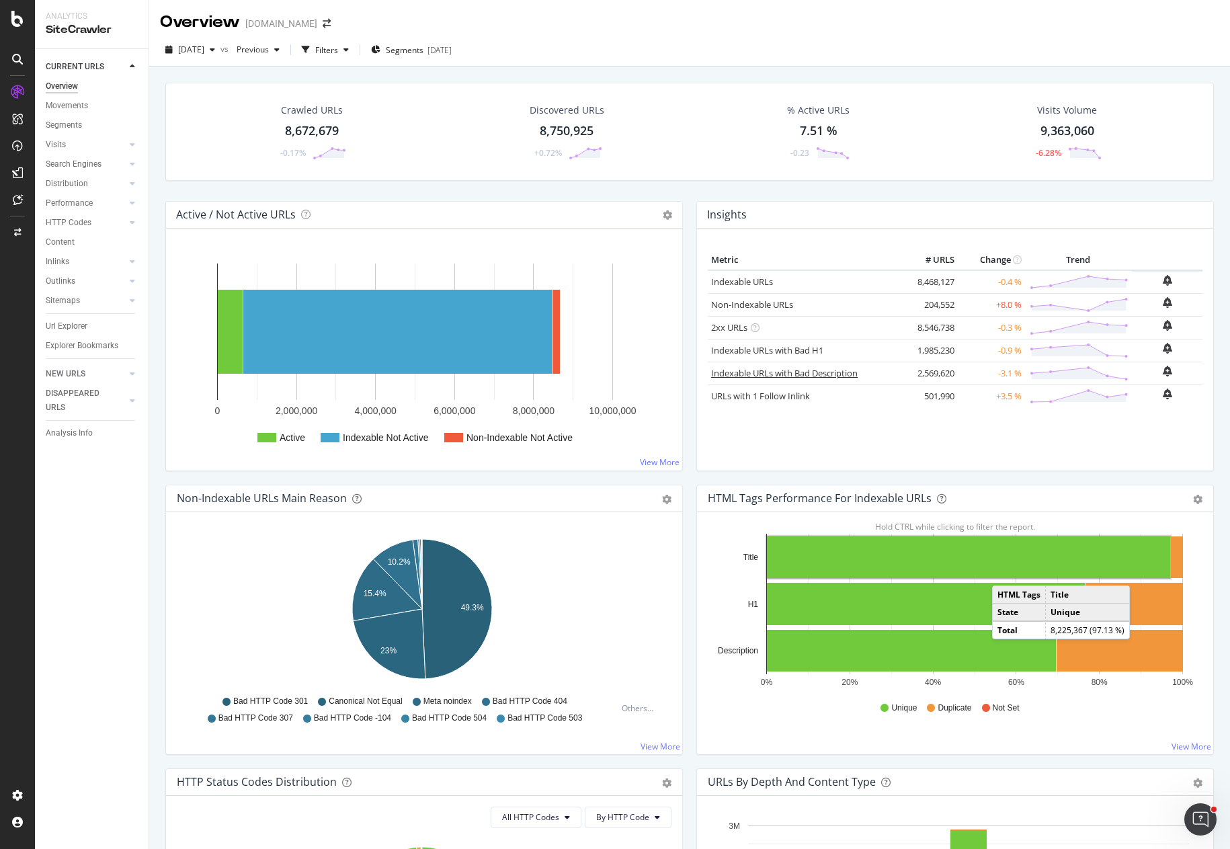
click at [797, 373] on link "Indexable URLs with Bad Description" at bounding box center [784, 373] width 147 height 12
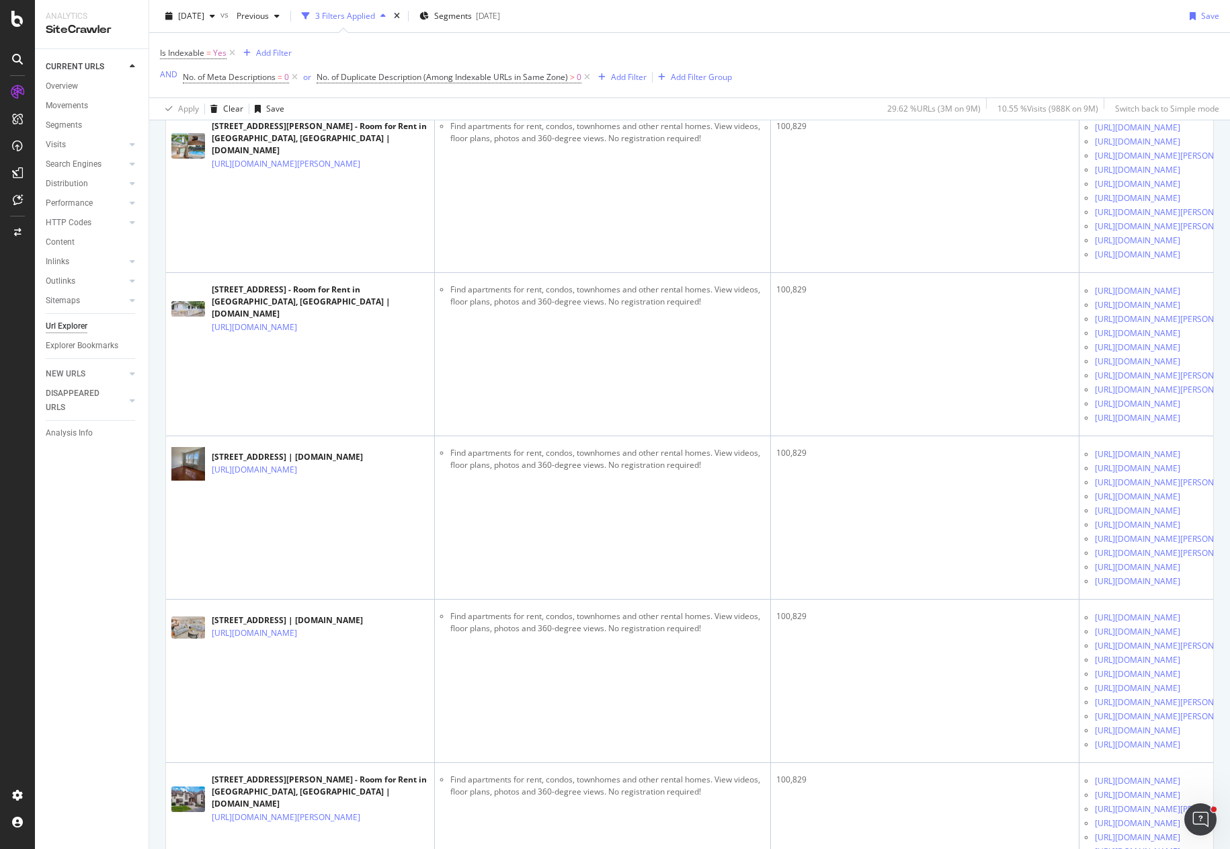
scroll to position [2595, 0]
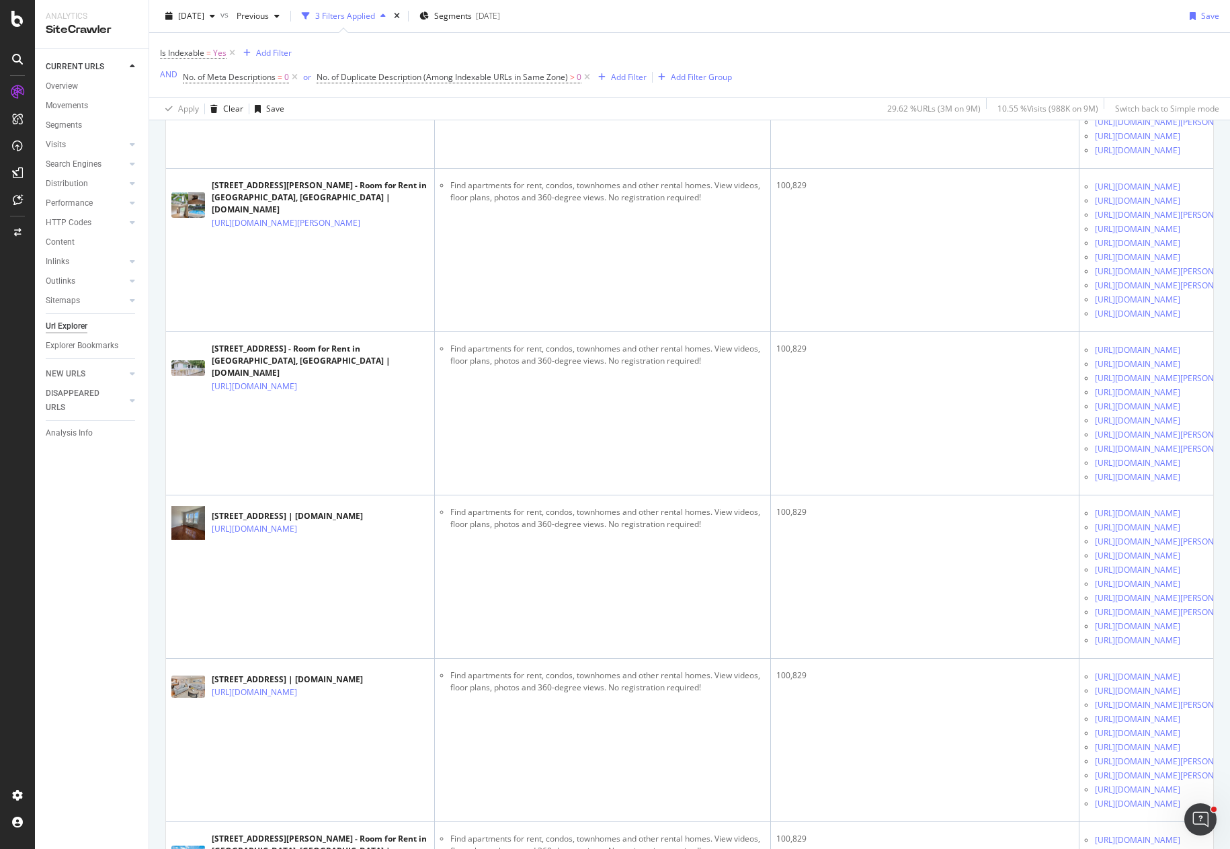
drag, startPoint x: 703, startPoint y: 415, endPoint x: 450, endPoint y: 405, distance: 253.6
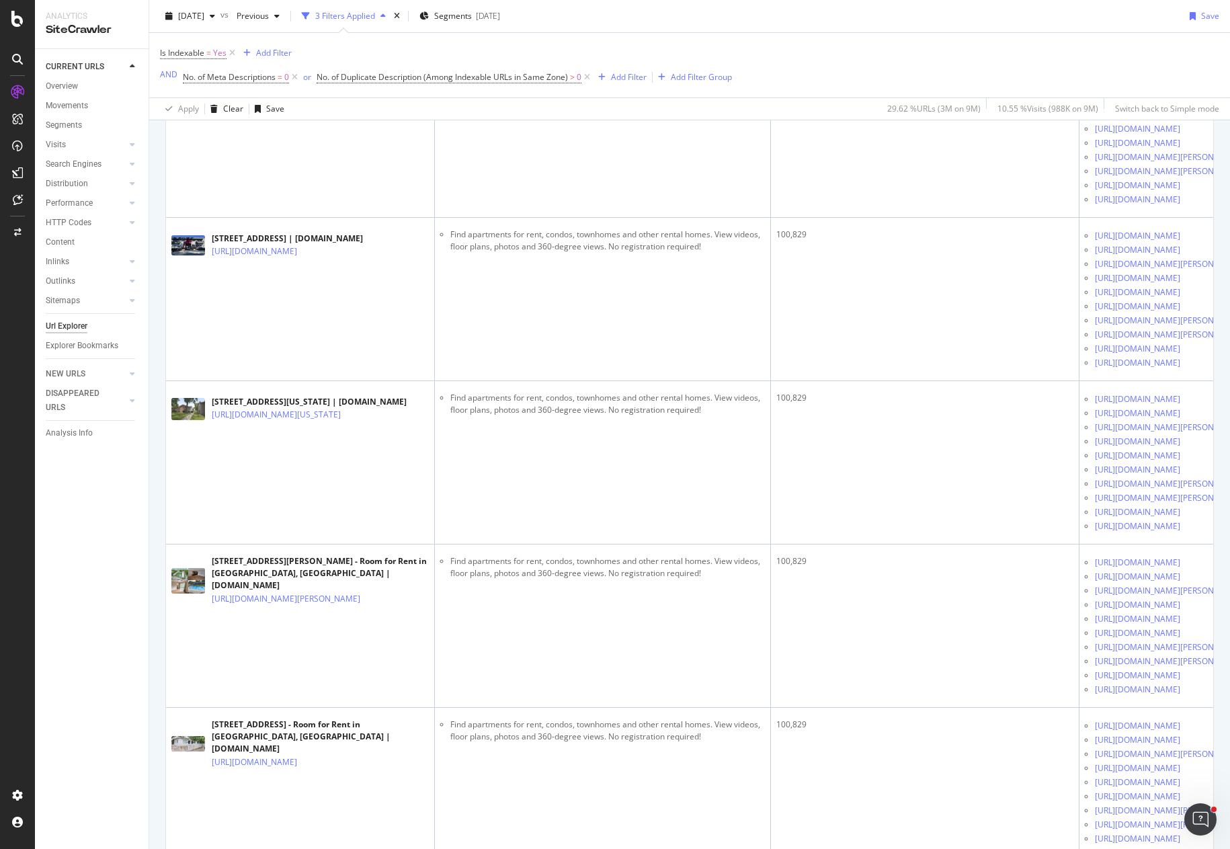
scroll to position [2191, 0]
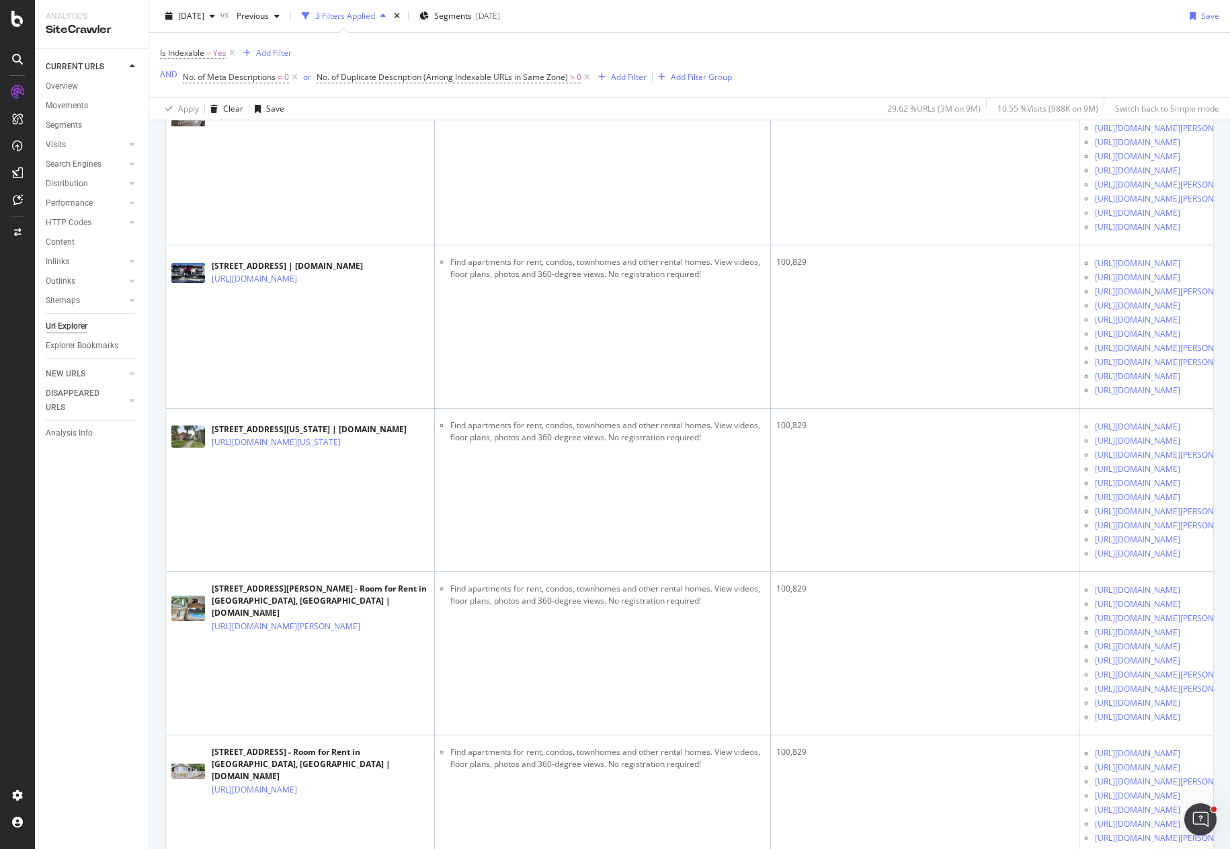
drag, startPoint x: 719, startPoint y: 540, endPoint x: 447, endPoint y: 531, distance: 272.4
copy li "Find apartments for rent, condos, townhomes and other rental homes. View videos…"
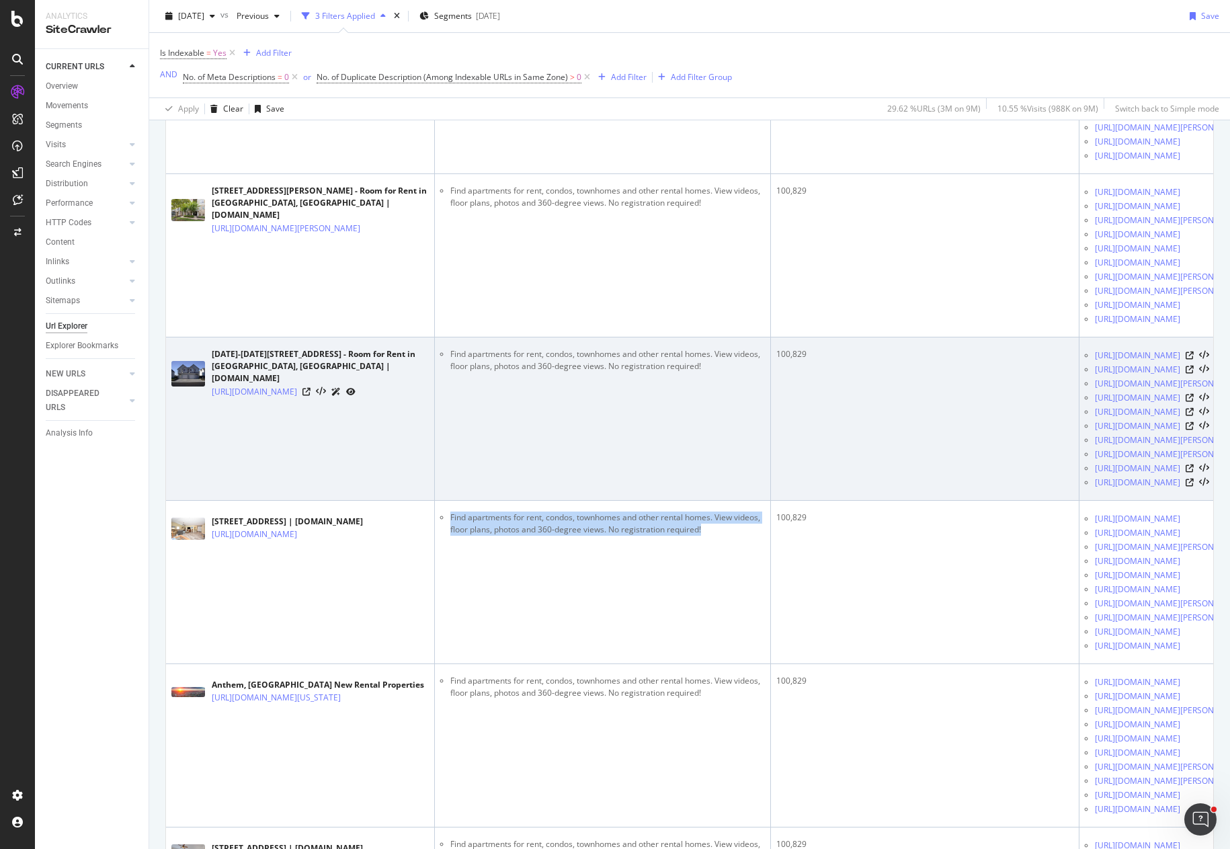
scroll to position [0, 0]
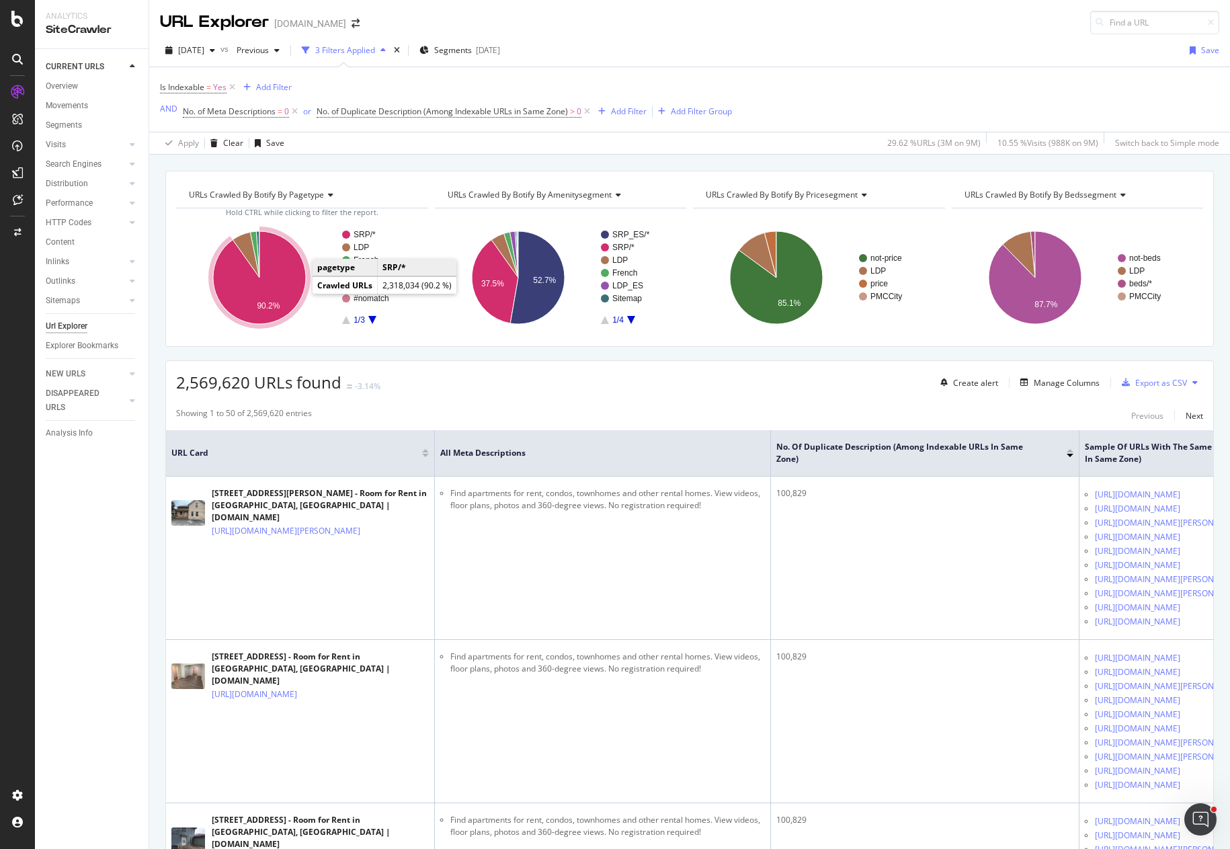
click at [284, 280] on icon "A chart." at bounding box center [259, 277] width 93 height 93
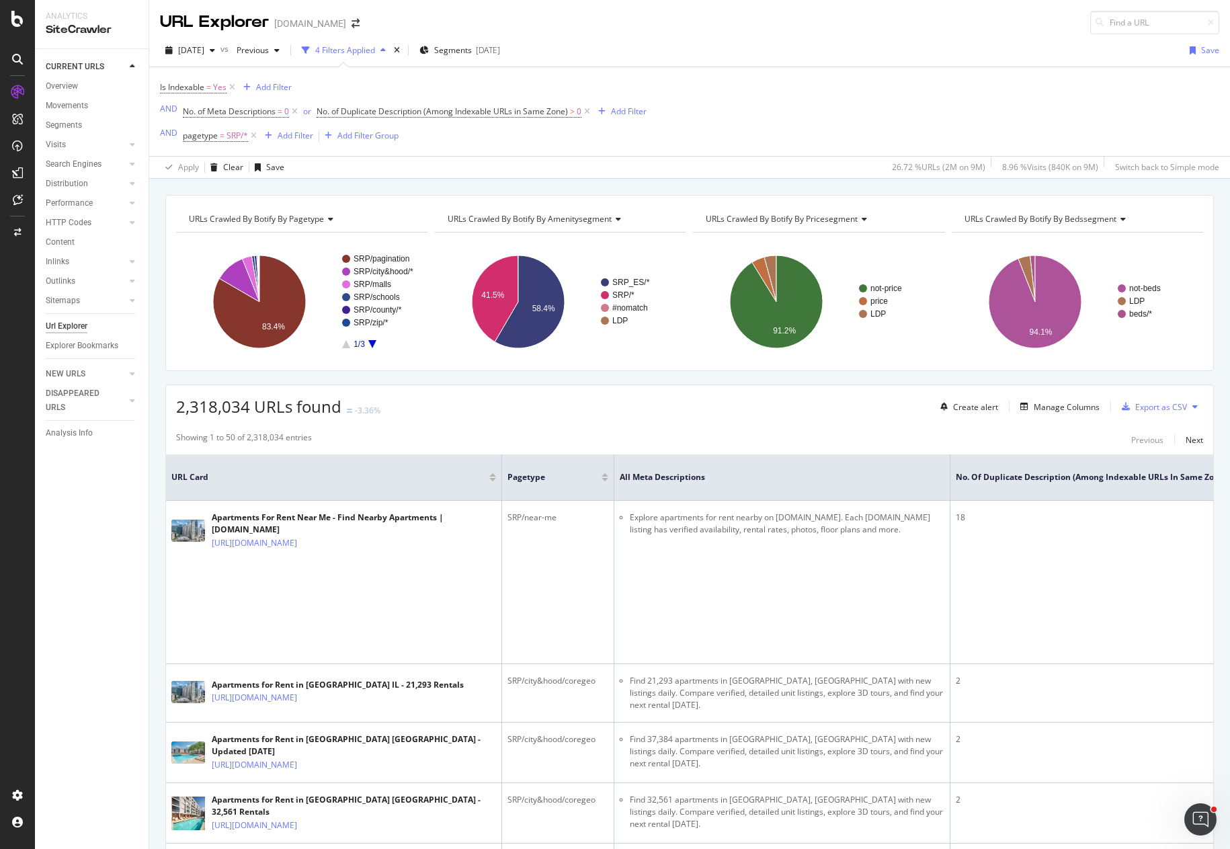
click at [174, 239] on div "URLs Crawled By Botify By pagetype Chart (by Value) Table Expand Export as CSV …" at bounding box center [302, 283] width 259 height 155
click at [374, 184] on div "URLs Crawled By Botify By pagetype Chart (by Value) Table Expand Export as CSV …" at bounding box center [689, 195] width 1081 height 32
click at [409, 187] on div "URLs Crawled By Botify By pagetype Chart (by Value) Table Expand Export as CSV …" at bounding box center [689, 195] width 1081 height 32
click at [274, 298] on icon "A chart." at bounding box center [259, 301] width 93 height 93
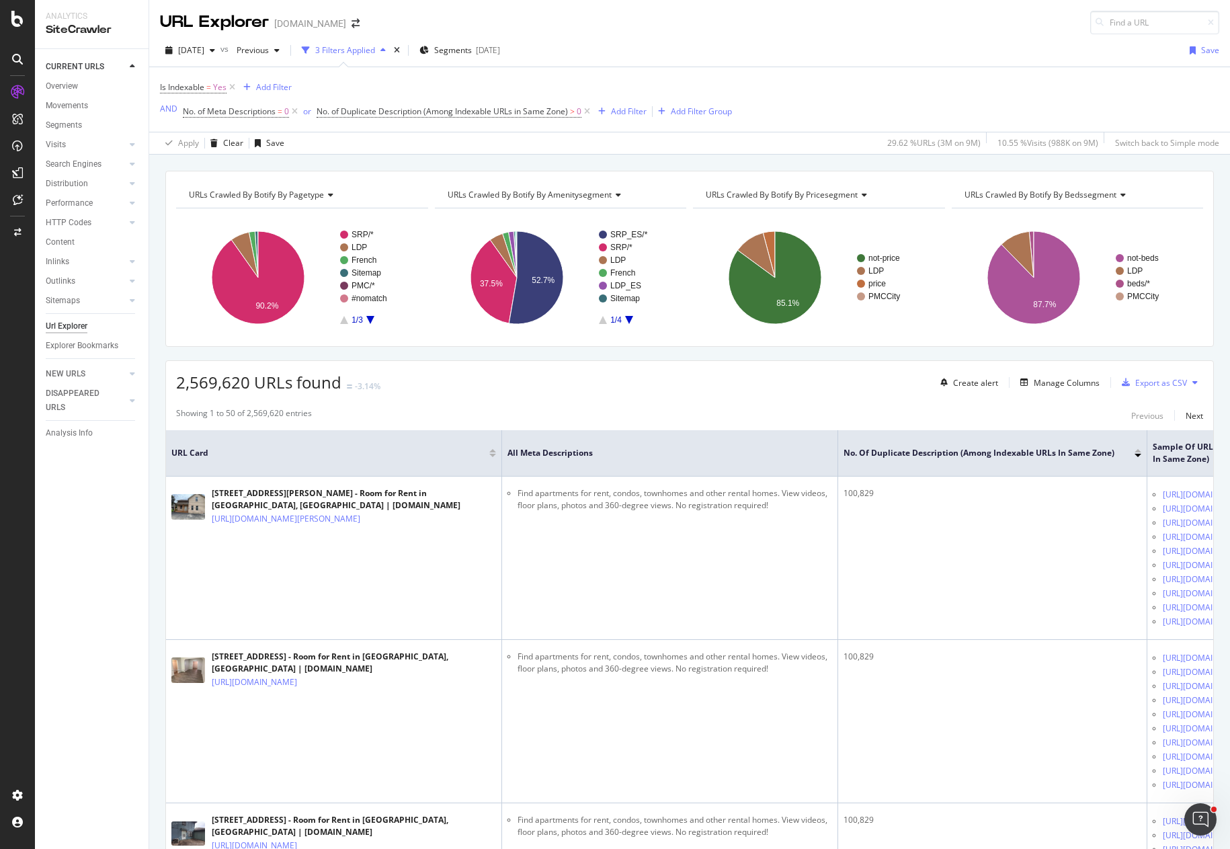
click at [563, 159] on div "URLs Crawled By Botify By pagetype Chart (by Value) Table Expand Export as CSV …" at bounding box center [689, 171] width 1081 height 32
click at [757, 39] on div "2025 Sep. 5th vs Previous 3 Filters Applied Segments 2025-09-15 Save Is Indexab…" at bounding box center [689, 94] width 1081 height 120
click at [755, 76] on div "Is Indexable = Yes Add Filter AND No. of Meta Descriptions = 0 or No. of Duplic…" at bounding box center [689, 99] width 1059 height 65
click at [588, 77] on div "Is Indexable = Yes Add Filter AND No. of Meta Descriptions = 0 or No. of Duplic…" at bounding box center [689, 99] width 1059 height 65
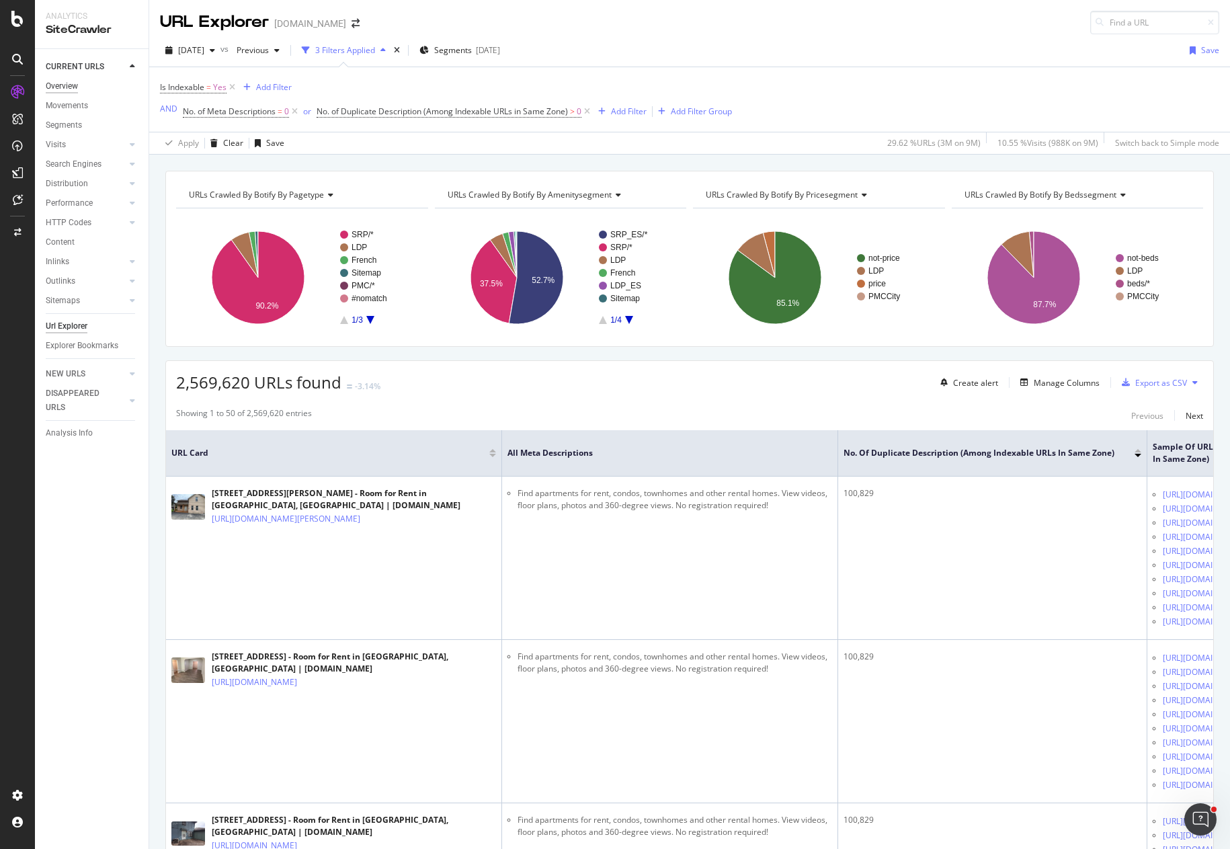
click at [76, 85] on div "Overview" at bounding box center [62, 86] width 32 height 14
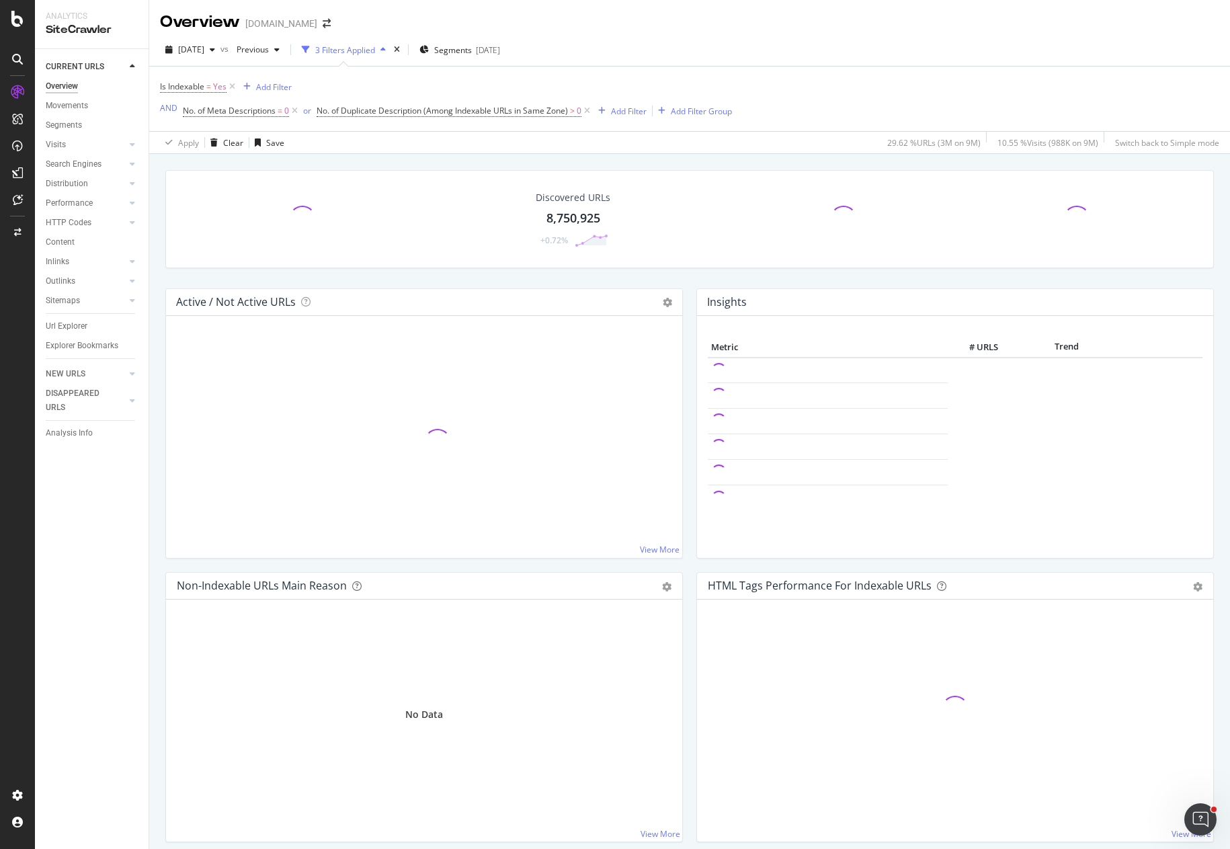
click at [852, 278] on div "Discovered URLs 8,750,925 +0.72%" at bounding box center [690, 229] width 1062 height 118
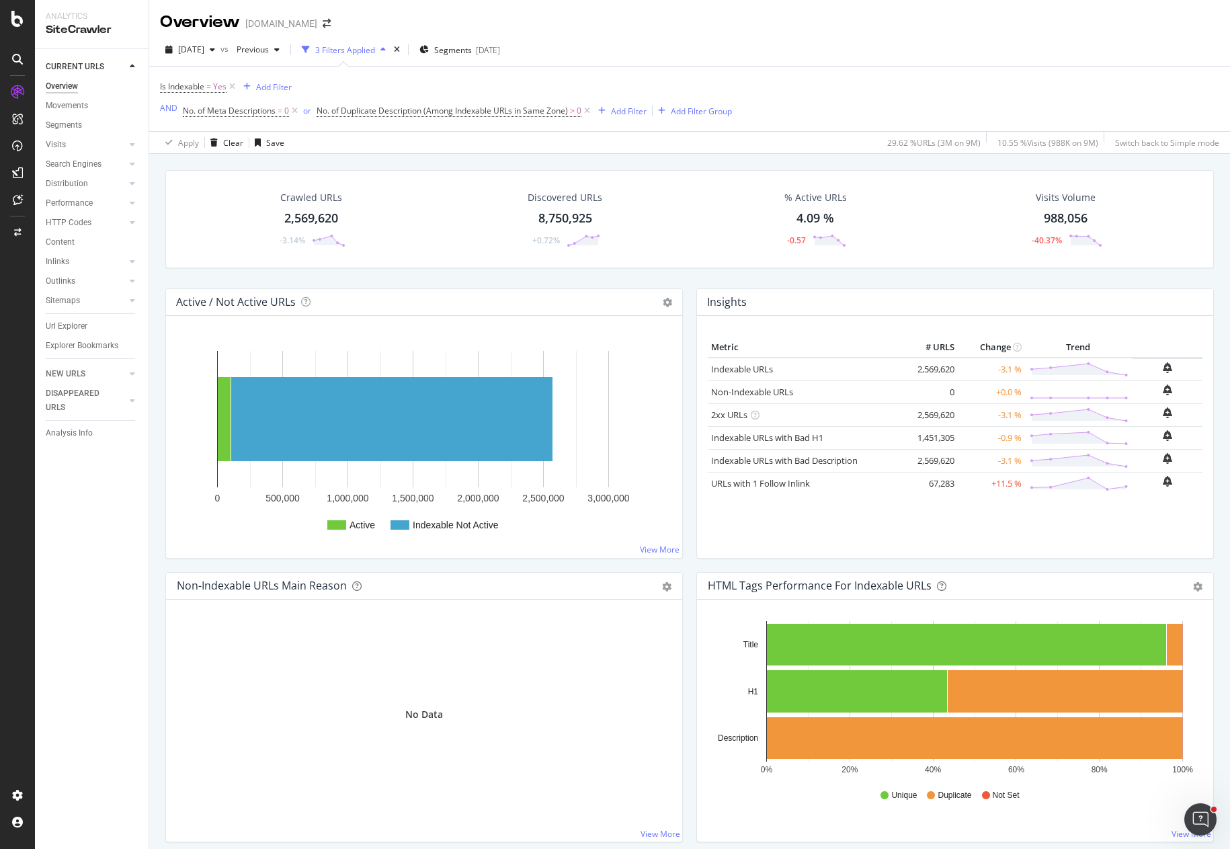
click at [758, 50] on div "2025 Sep. 5th vs Previous 3 Filters Applied Segments 2025-09-15" at bounding box center [689, 52] width 1081 height 27
click at [85, 147] on div "SiteCrawler" at bounding box center [74, 148] width 48 height 13
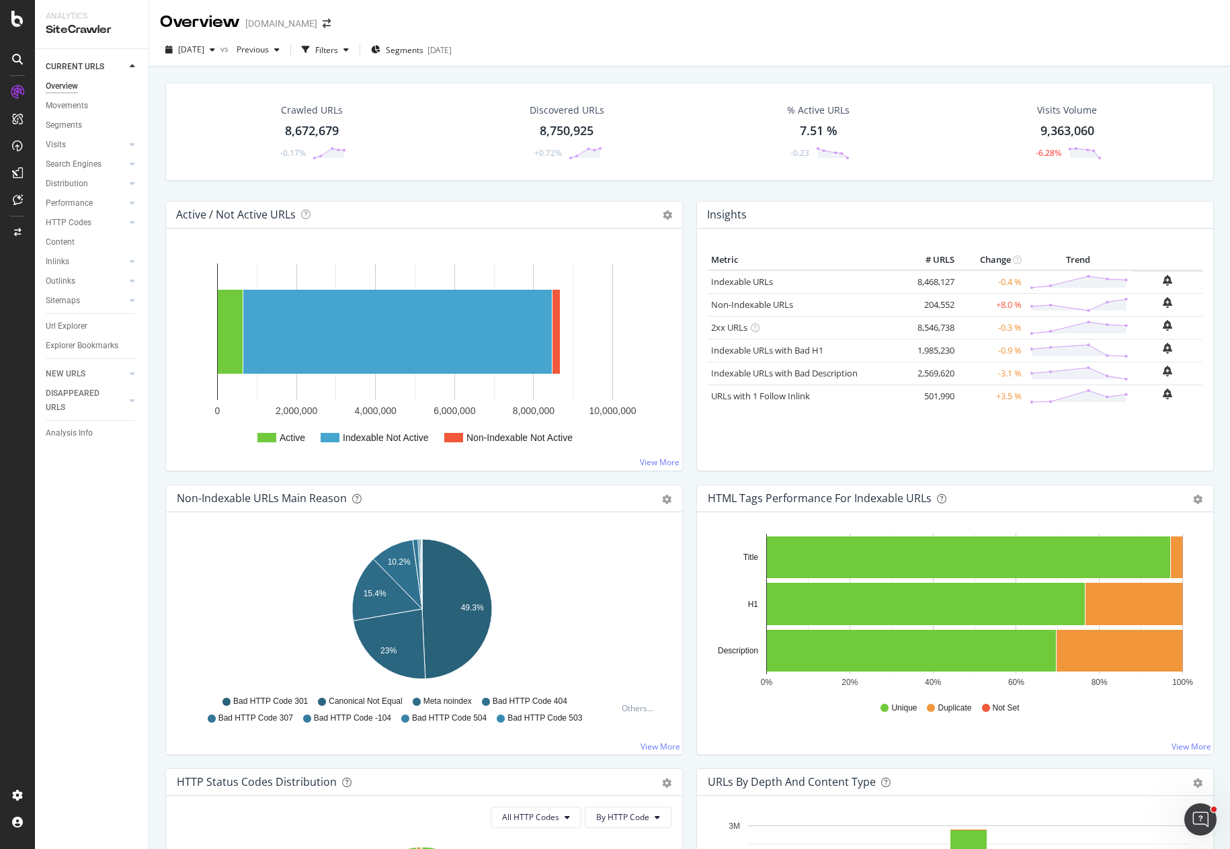
click at [682, 193] on div "Crawled URLs 8,672,679 -0.17% Discovered URLs 8,750,925 +0.72% % Active URLs 7.…" at bounding box center [690, 142] width 1062 height 118
click at [452, 190] on div "Crawled URLs 8,672,679 -0.17% Discovered URLs 8,750,925 +0.72% % Active URLs 7.…" at bounding box center [690, 142] width 1062 height 118
click at [633, 29] on div "Overview Apartments.com" at bounding box center [689, 17] width 1081 height 34
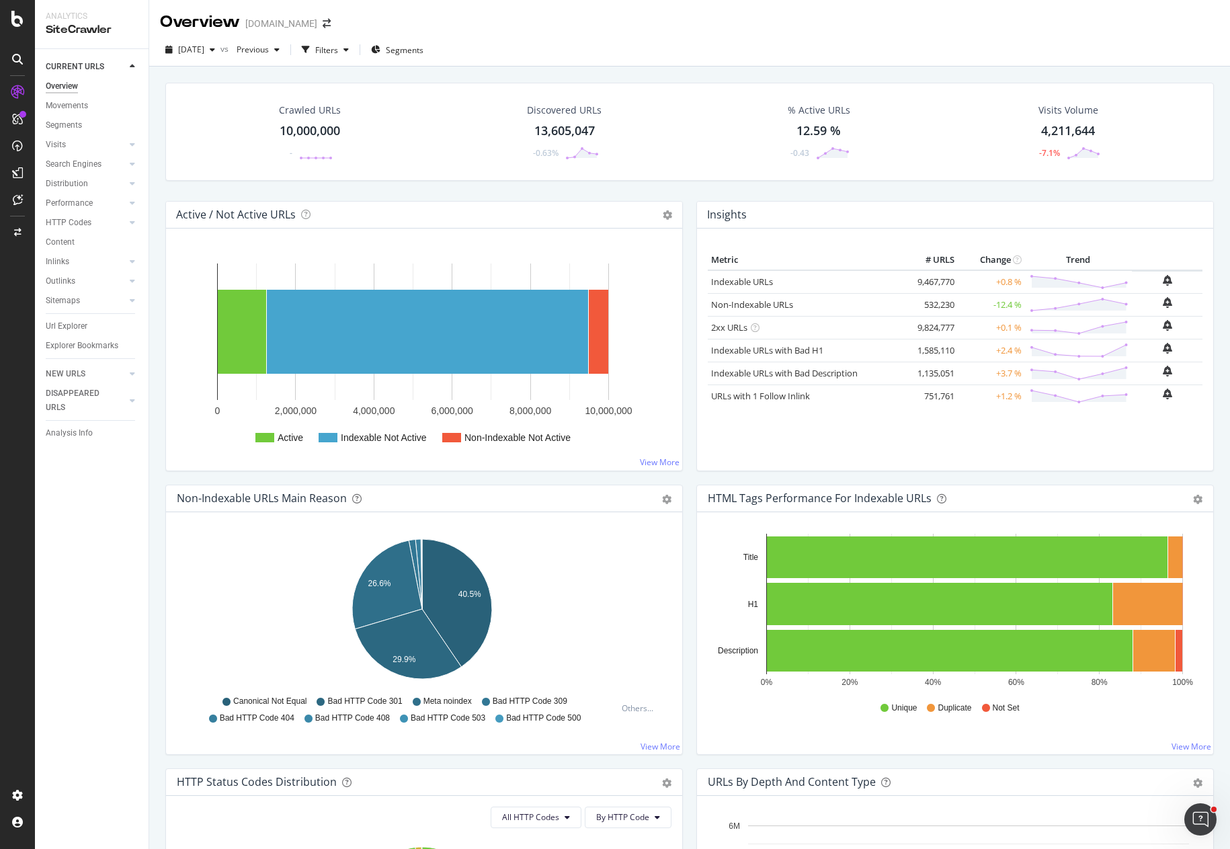
click at [696, 191] on div "Crawled URLs 10,000,000 - Discovered URLs 13,605,047 -0.63% % Active URLs 12.59…" at bounding box center [690, 142] width 1062 height 118
click at [730, 56] on div "2025 Sep. 14th vs Previous Filters Segments" at bounding box center [689, 52] width 1081 height 27
click at [831, 61] on div "2025 Sep. 14th vs Previous Filters Segments" at bounding box center [689, 52] width 1081 height 27
click at [1104, 194] on div "Crawled URLs 10,000,000 - Discovered URLs 13,605,047 -0.63% % Active URLs 12.59…" at bounding box center [690, 142] width 1062 height 118
click at [1032, 184] on div "Crawled URLs 10,000,000 - Discovered URLs 13,605,047 -0.63% % Active URLs 12.59…" at bounding box center [690, 142] width 1062 height 118
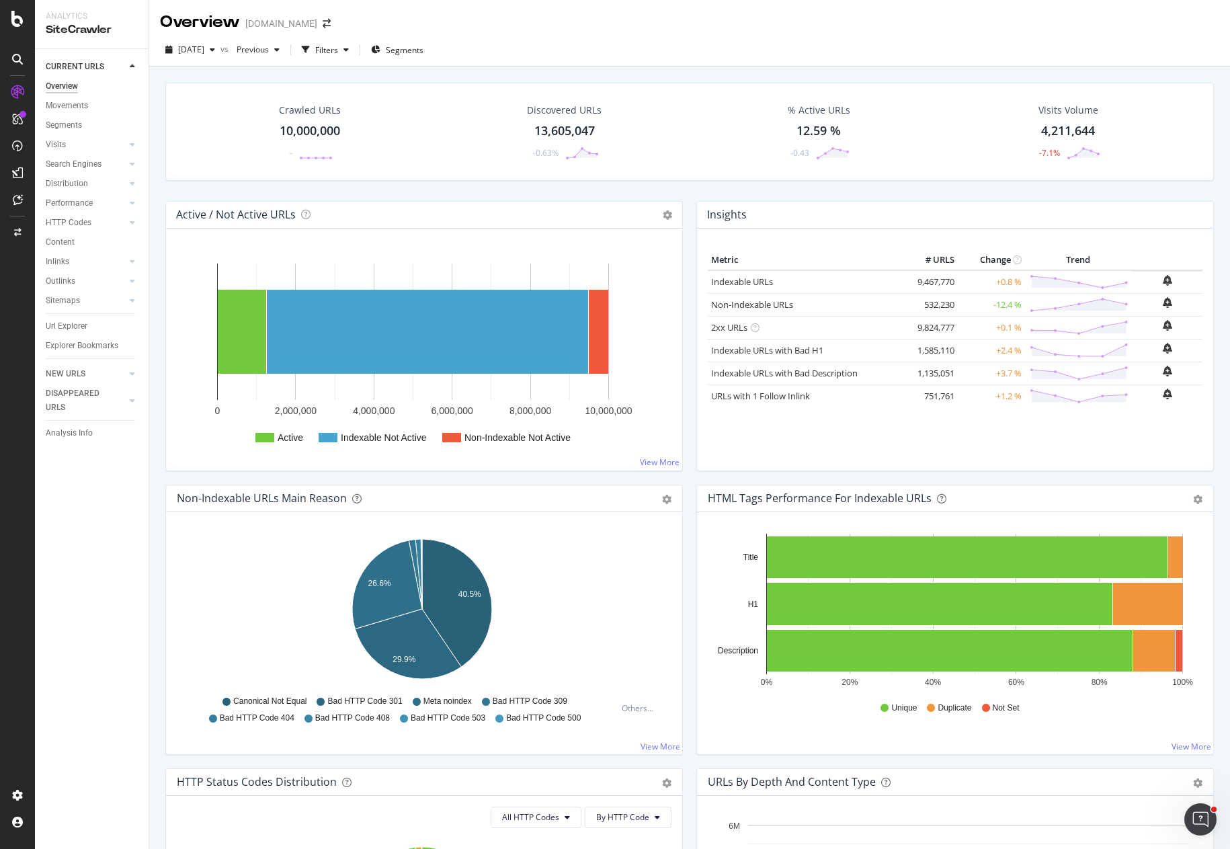
click at [987, 182] on div "Crawled URLs 10,000,000 - Discovered URLs 13,605,047 -0.63% % Active URLs 12.59…" at bounding box center [690, 142] width 1062 height 118
click at [986, 183] on div "Crawled URLs 10,000,000 - Discovered URLs 13,605,047 -0.63% % Active URLs 12.59…" at bounding box center [690, 142] width 1062 height 118
